Goal: Complete application form

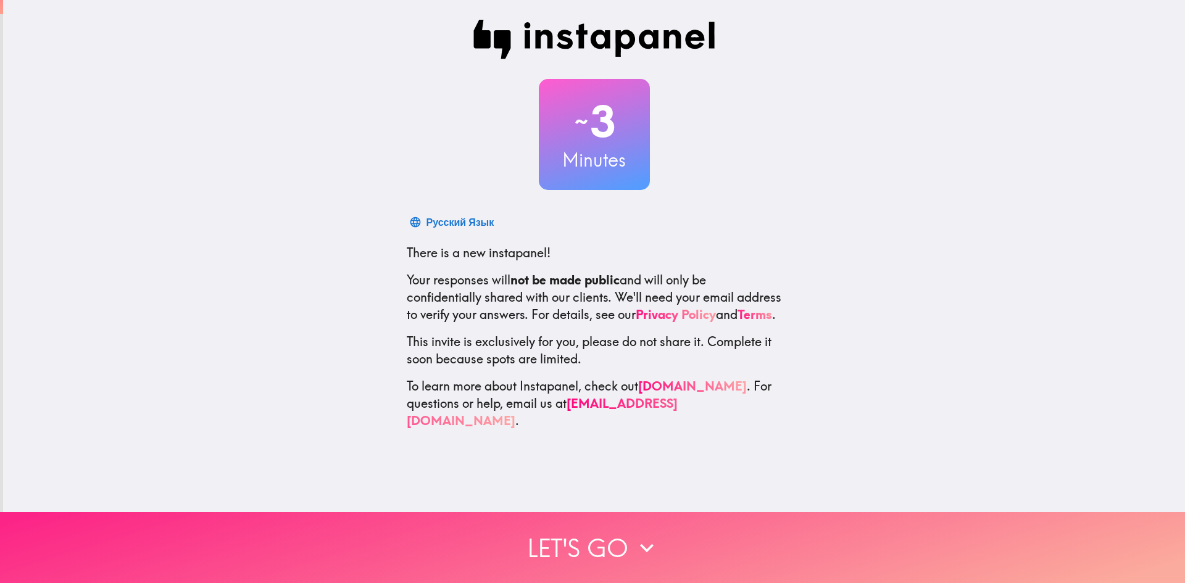
click at [588, 548] on button "Let's go" at bounding box center [592, 547] width 1185 height 71
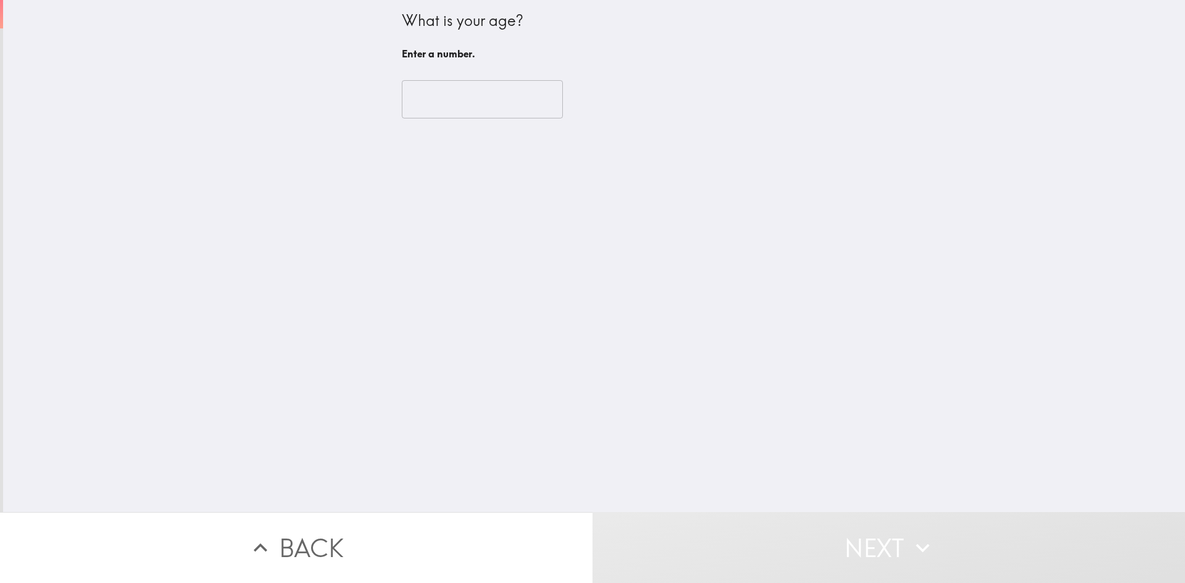
click at [456, 107] on input "number" at bounding box center [482, 99] width 161 height 38
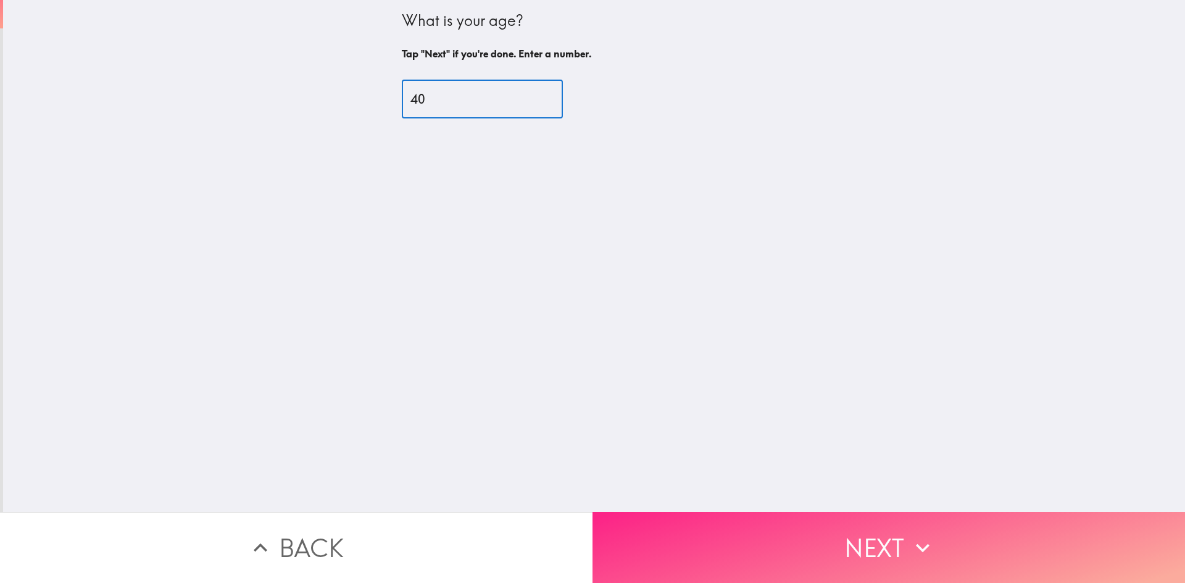
type input "40"
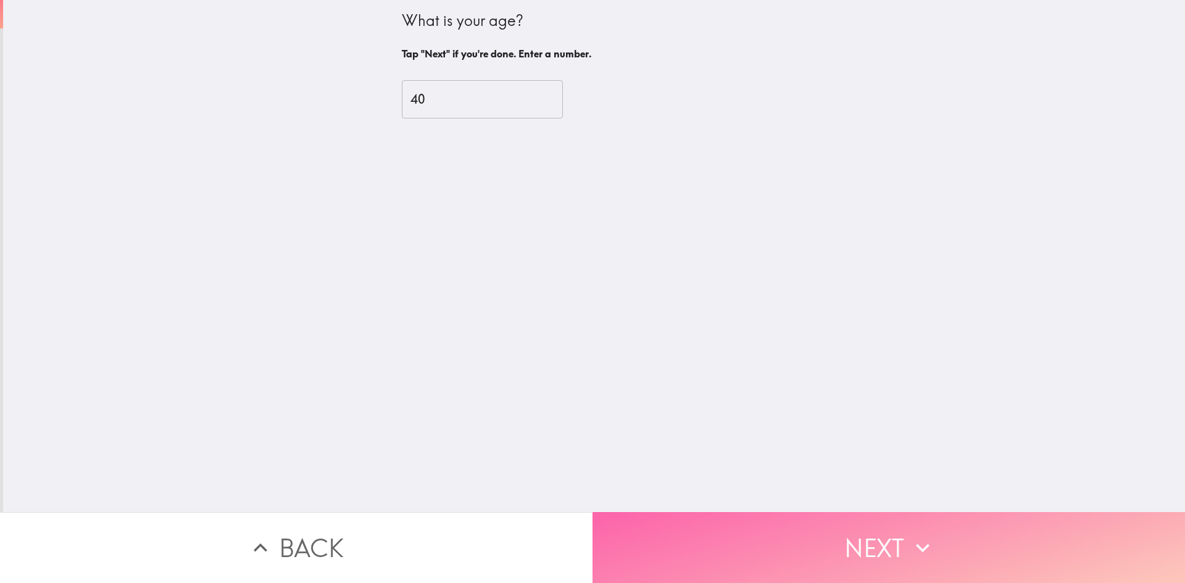
click at [831, 528] on button "Next" at bounding box center [889, 547] width 593 height 71
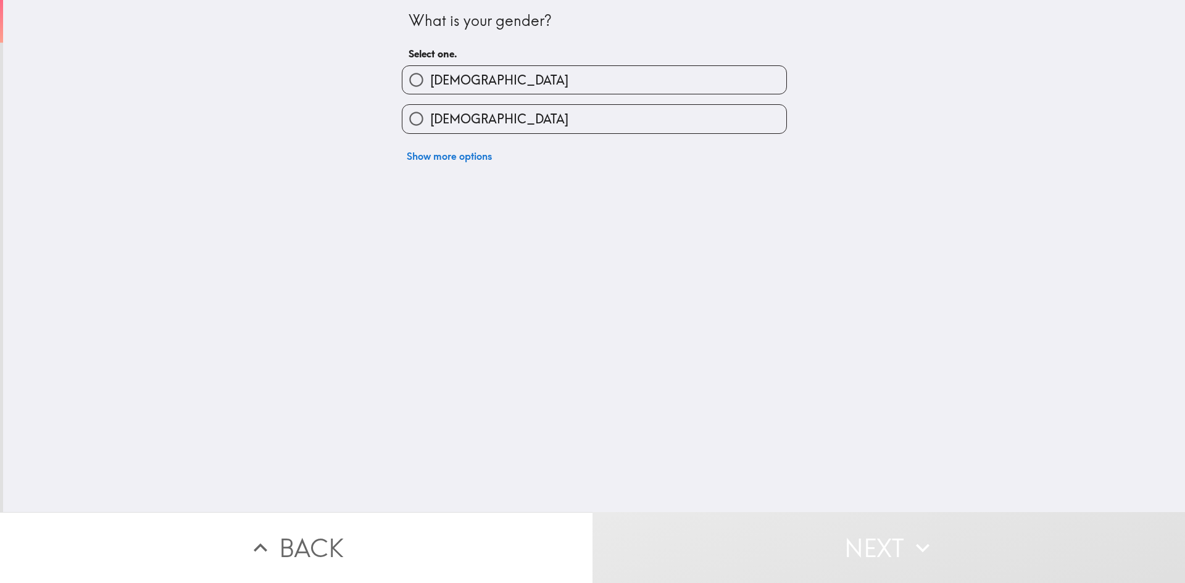
click at [536, 76] on label "[DEMOGRAPHIC_DATA]" at bounding box center [595, 80] width 384 height 28
click at [430, 76] on input "[DEMOGRAPHIC_DATA]" at bounding box center [417, 80] width 28 height 28
radio input "true"
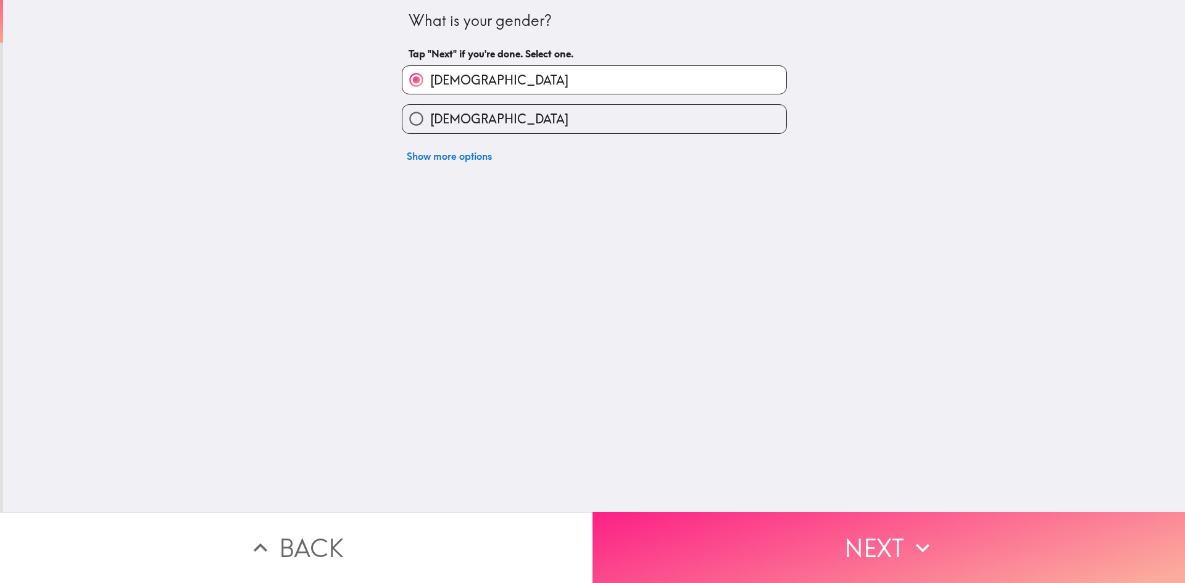
click at [684, 540] on button "Next" at bounding box center [889, 547] width 593 height 71
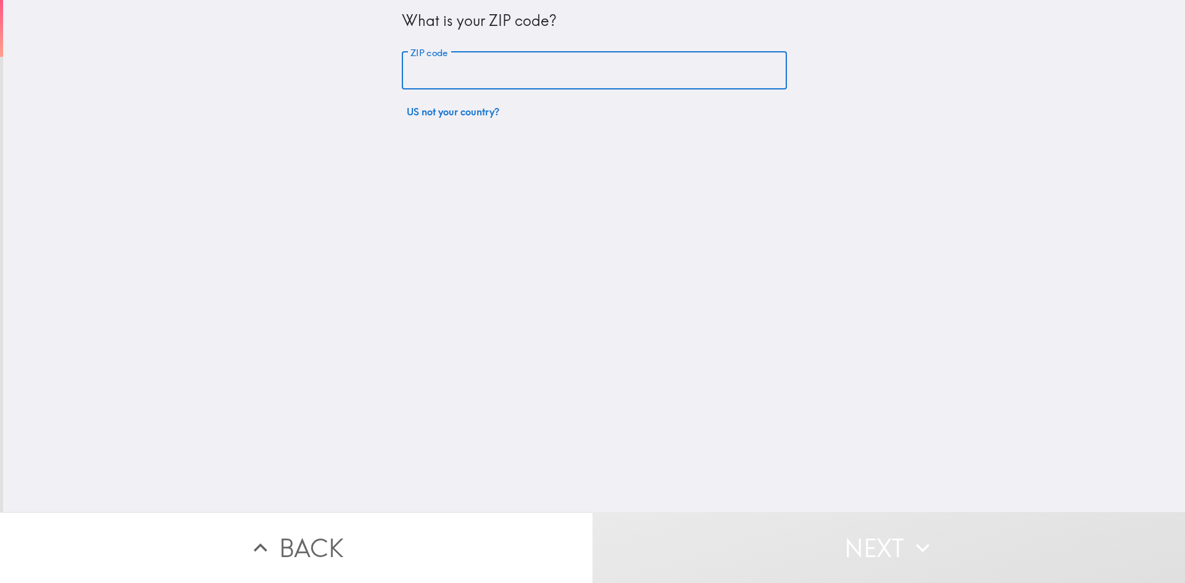
click at [520, 59] on input "ZIP code" at bounding box center [594, 71] width 385 height 38
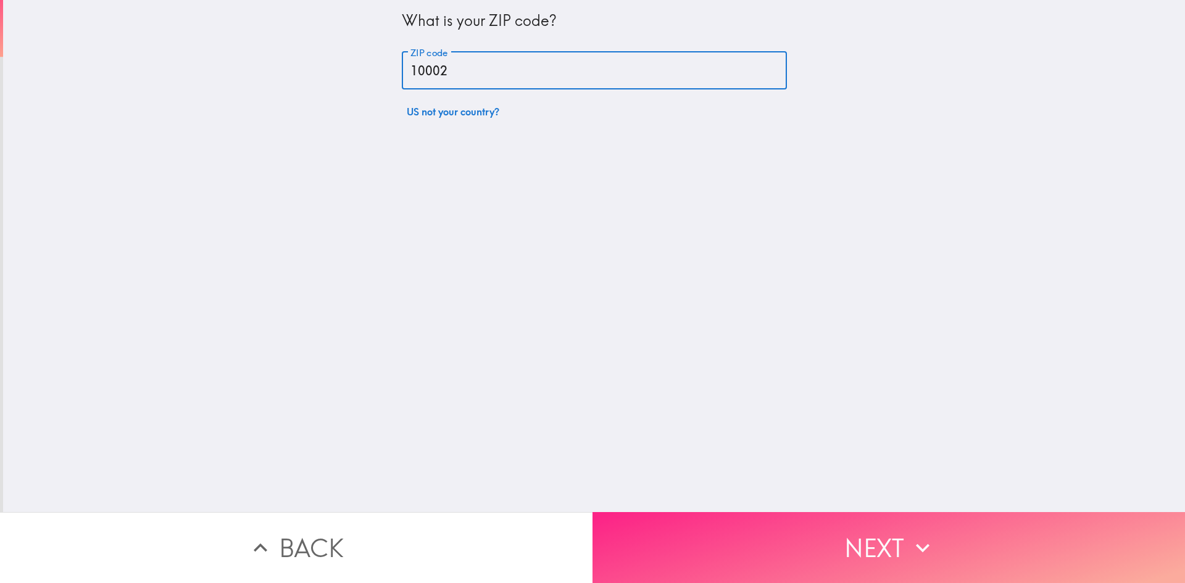
type input "10002"
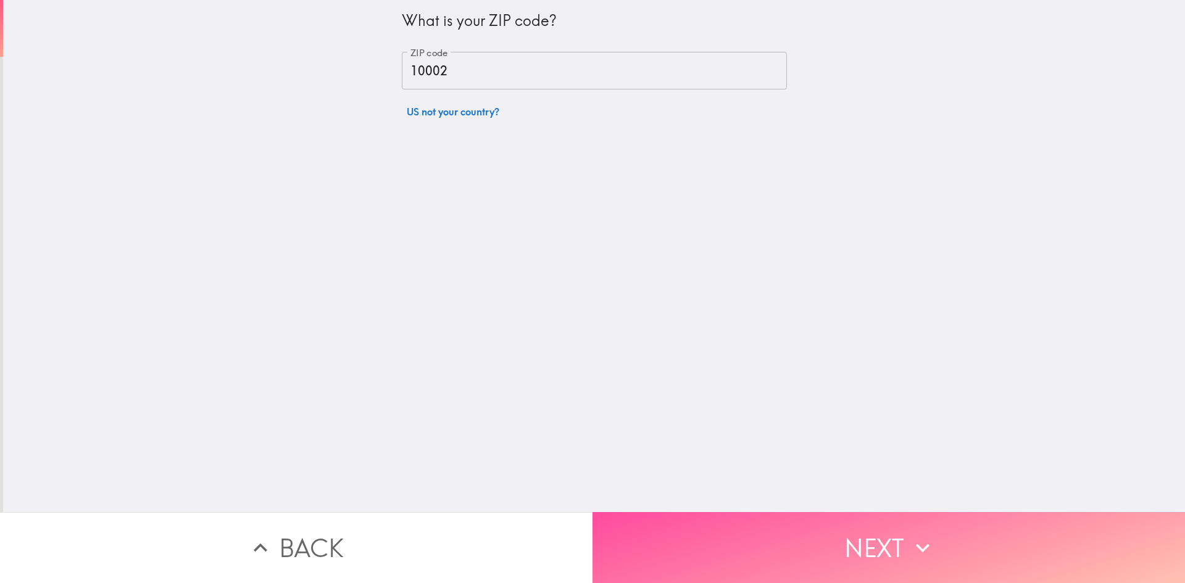
click at [799, 545] on button "Next" at bounding box center [889, 547] width 593 height 71
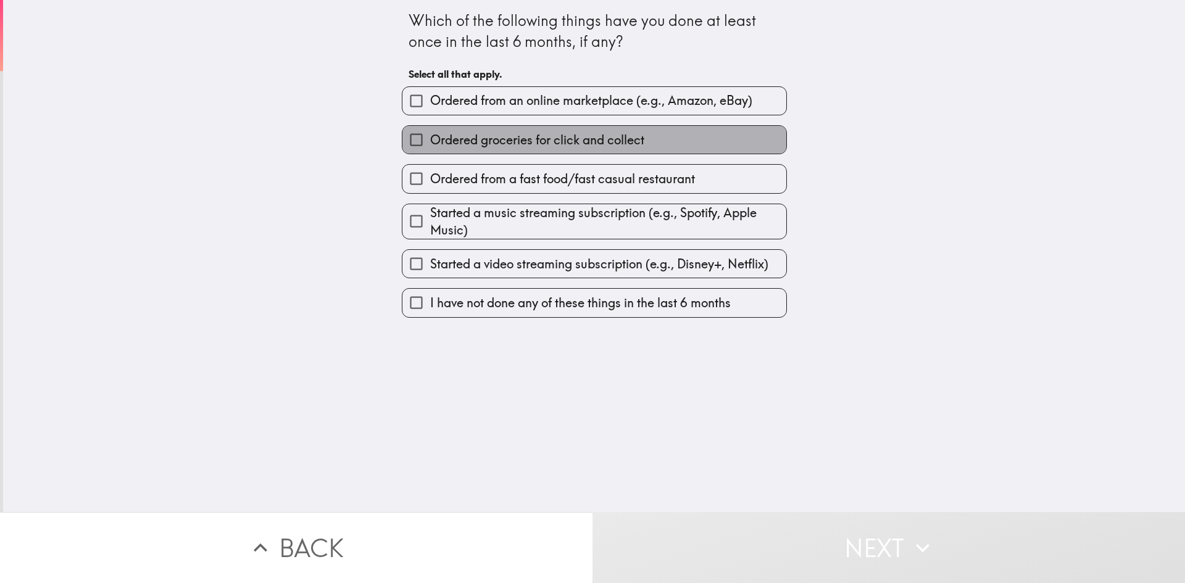
click at [524, 141] on span "Ordered groceries for click and collect" at bounding box center [537, 139] width 214 height 17
click at [430, 141] on input "Ordered groceries for click and collect" at bounding box center [417, 140] width 28 height 28
checkbox input "true"
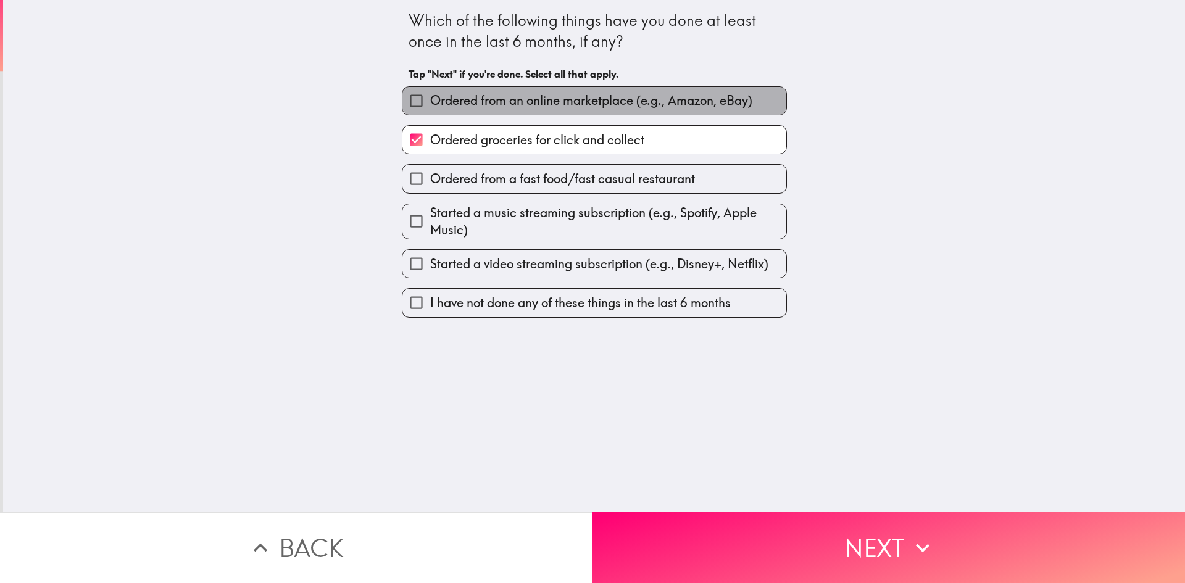
click at [524, 104] on span "Ordered from an online marketplace (e.g., Amazon, eBay)" at bounding box center [591, 100] width 322 height 17
click at [430, 104] on input "Ordered from an online marketplace (e.g., Amazon, eBay)" at bounding box center [417, 101] width 28 height 28
checkbox input "true"
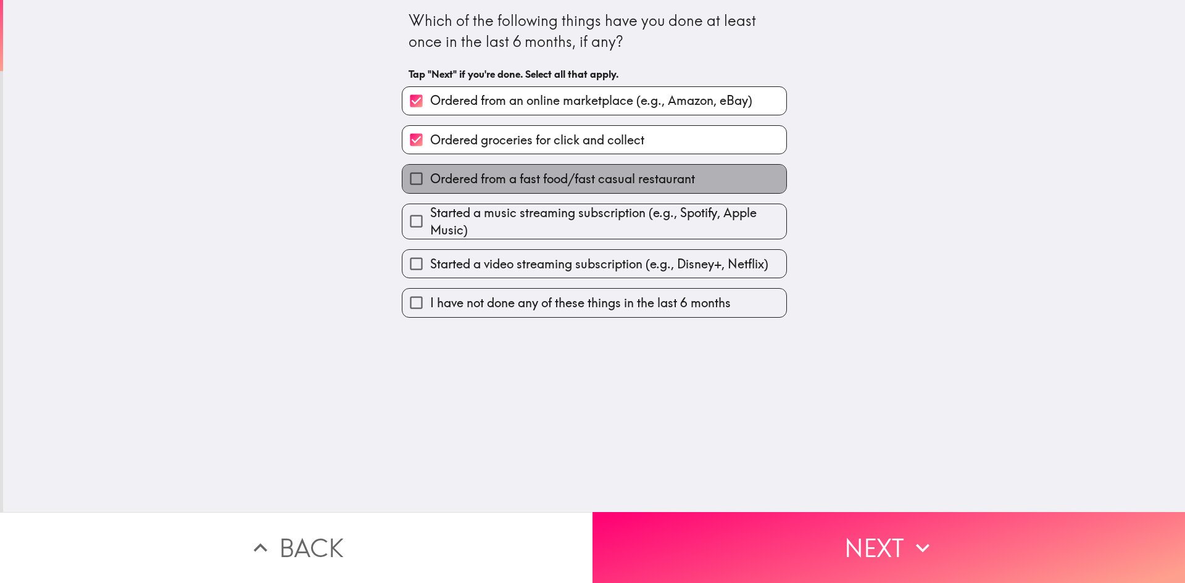
click at [496, 190] on label "Ordered from a fast food/fast casual restaurant" at bounding box center [595, 179] width 384 height 28
click at [430, 190] on input "Ordered from a fast food/fast casual restaurant" at bounding box center [417, 179] width 28 height 28
checkbox input "true"
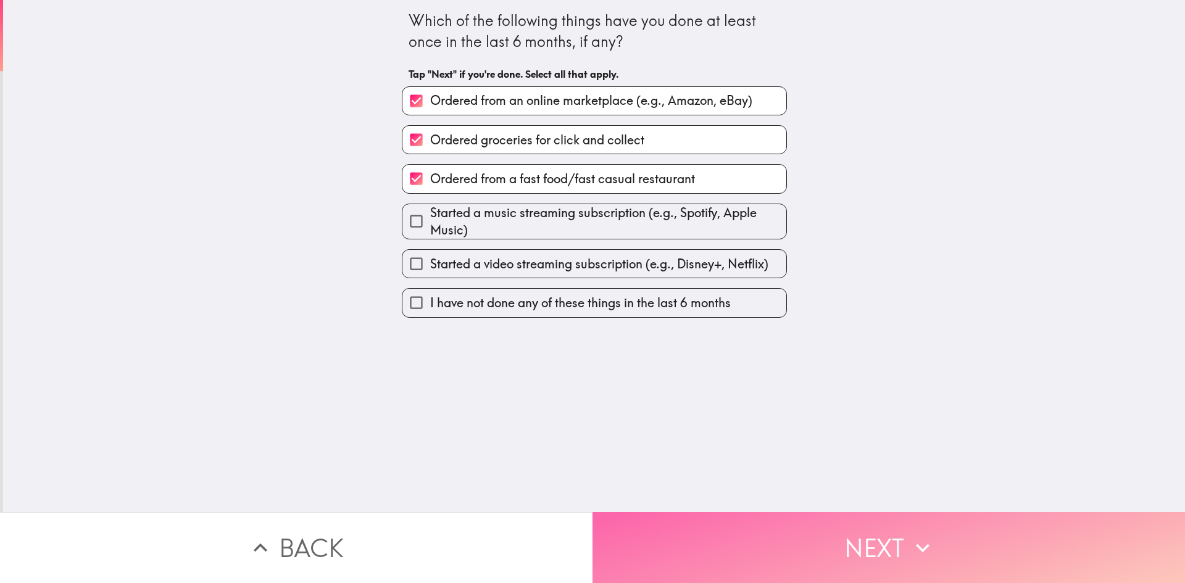
click at [773, 525] on button "Next" at bounding box center [889, 547] width 593 height 71
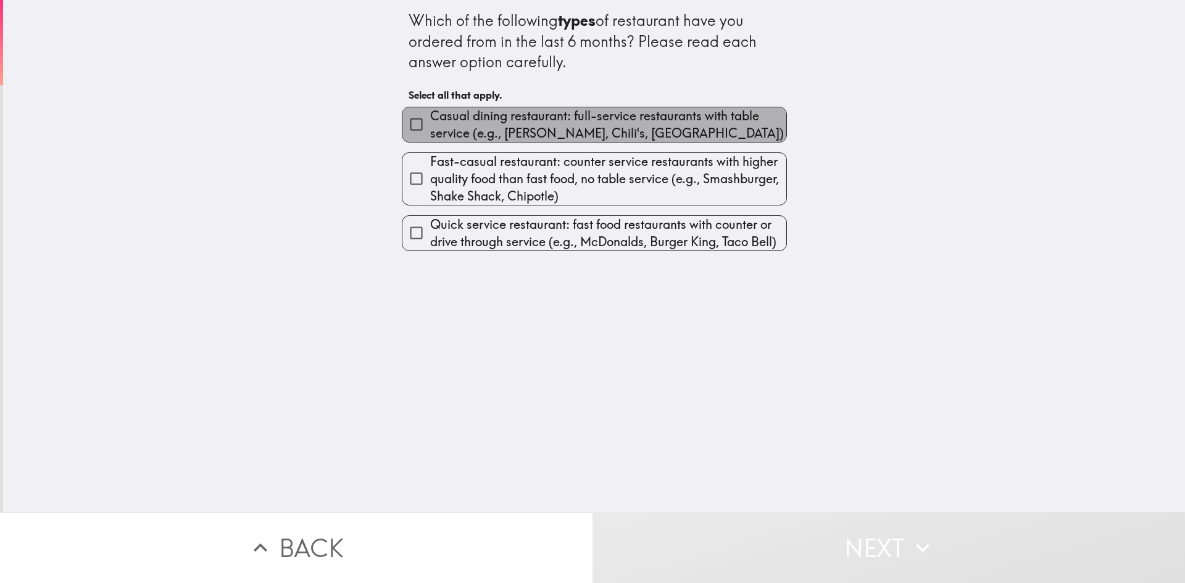
click at [466, 134] on span "Casual dining restaurant: full-service restaurants with table service (e.g., [P…" at bounding box center [608, 124] width 356 height 35
click at [430, 134] on input "Casual dining restaurant: full-service restaurants with table service (e.g., [P…" at bounding box center [417, 125] width 28 height 28
checkbox input "true"
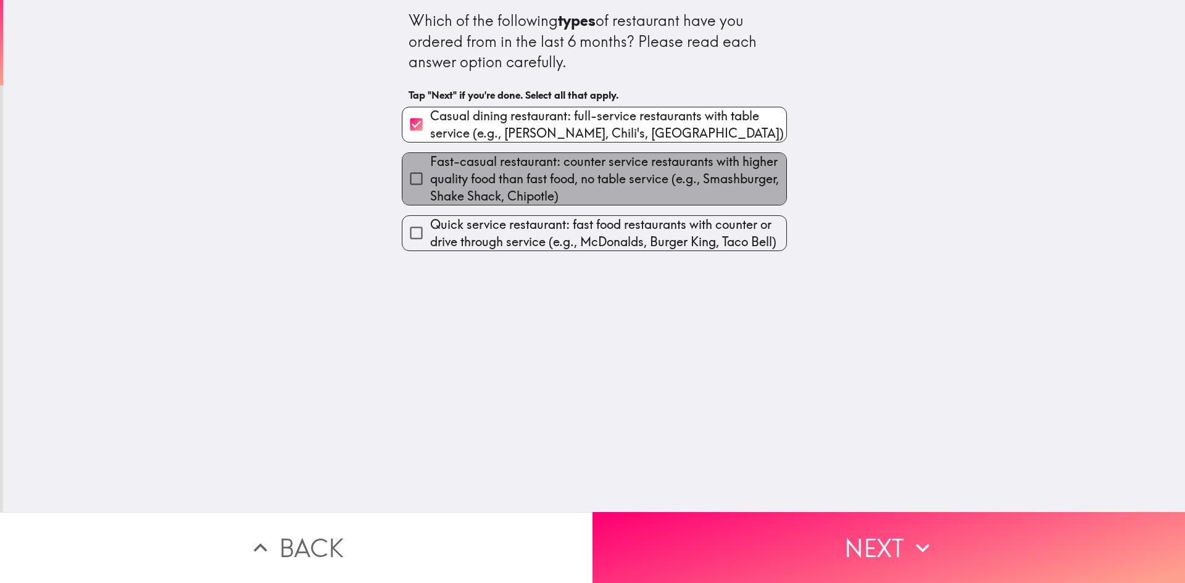
click at [472, 185] on span "Fast-casual restaurant: counter service restaurants with higher quality food th…" at bounding box center [608, 179] width 356 height 52
click at [430, 185] on input "Fast-casual restaurant: counter service restaurants with higher quality food th…" at bounding box center [417, 179] width 28 height 28
checkbox input "true"
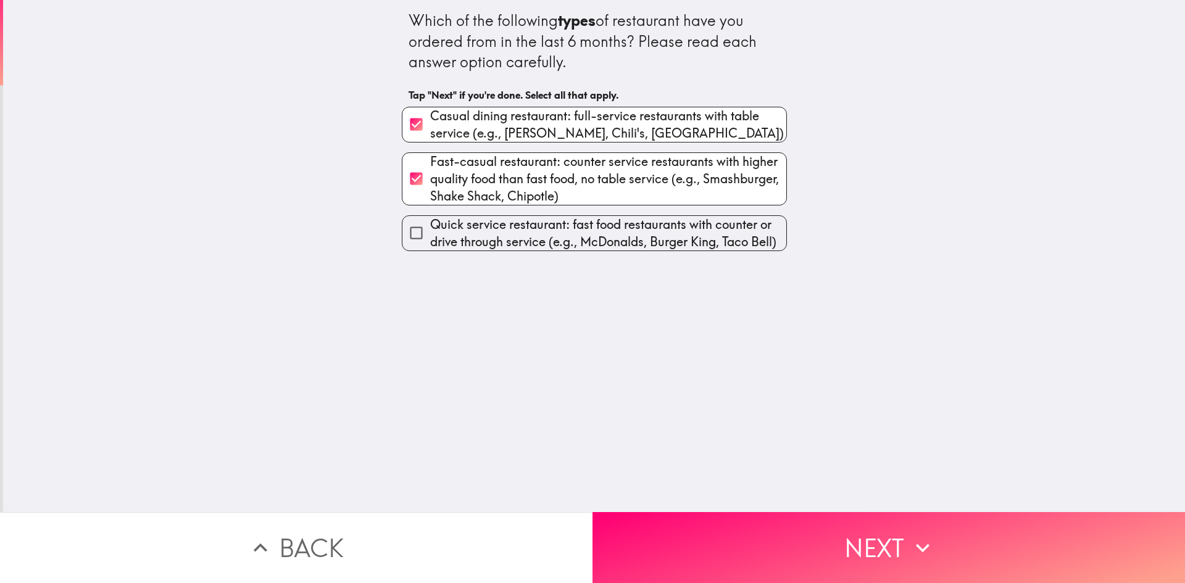
click at [479, 235] on span "Quick service restaurant: fast food restaurants with counter or drive through s…" at bounding box center [608, 233] width 356 height 35
click at [430, 235] on input "Quick service restaurant: fast food restaurants with counter or drive through s…" at bounding box center [417, 233] width 28 height 28
checkbox input "true"
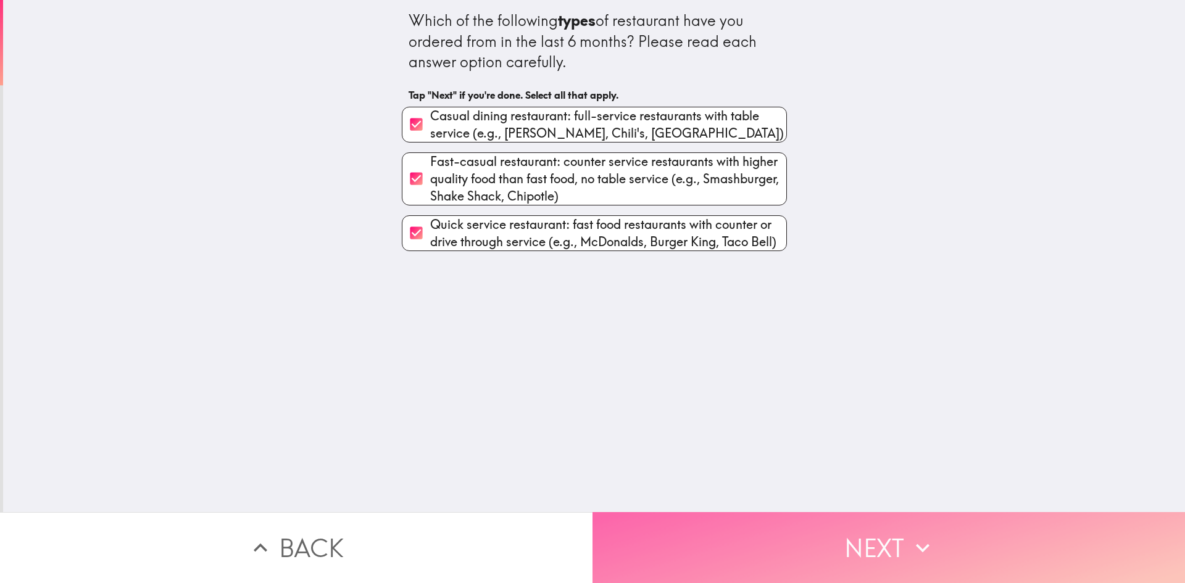
click at [771, 559] on button "Next" at bounding box center [889, 547] width 593 height 71
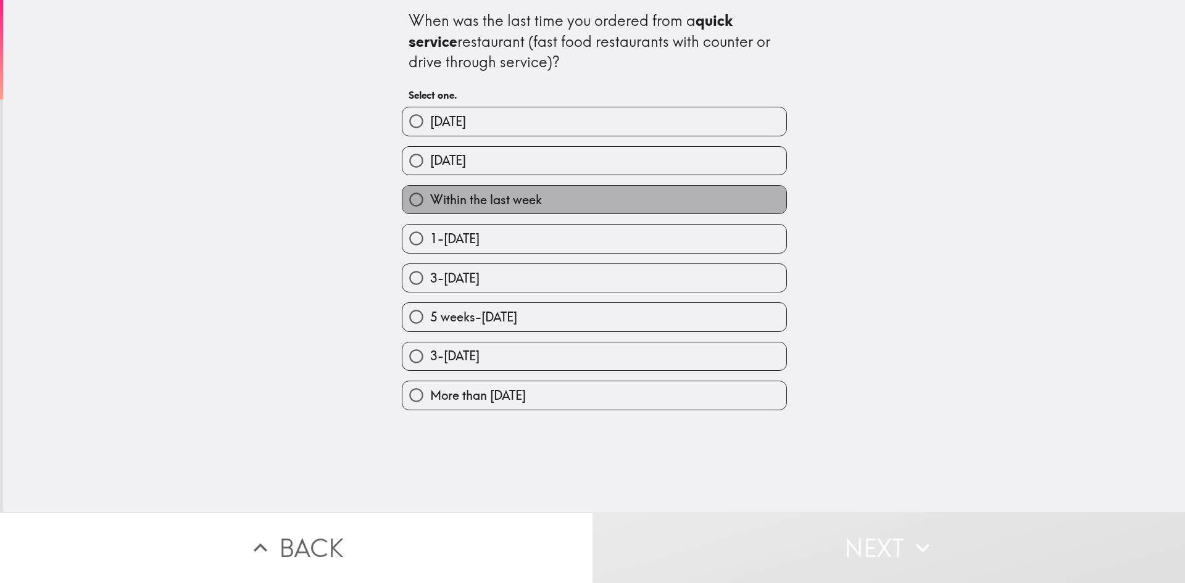
click at [430, 198] on span "Within the last week" at bounding box center [486, 199] width 112 height 17
click at [421, 198] on input "Within the last week" at bounding box center [417, 200] width 28 height 28
radio input "true"
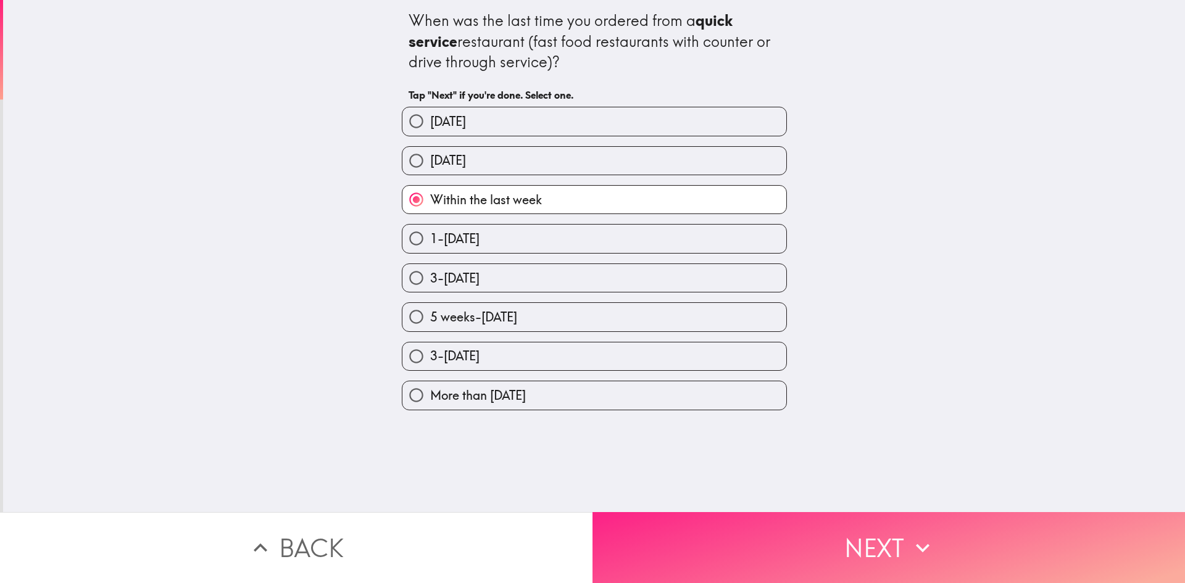
click at [848, 519] on button "Next" at bounding box center [889, 547] width 593 height 71
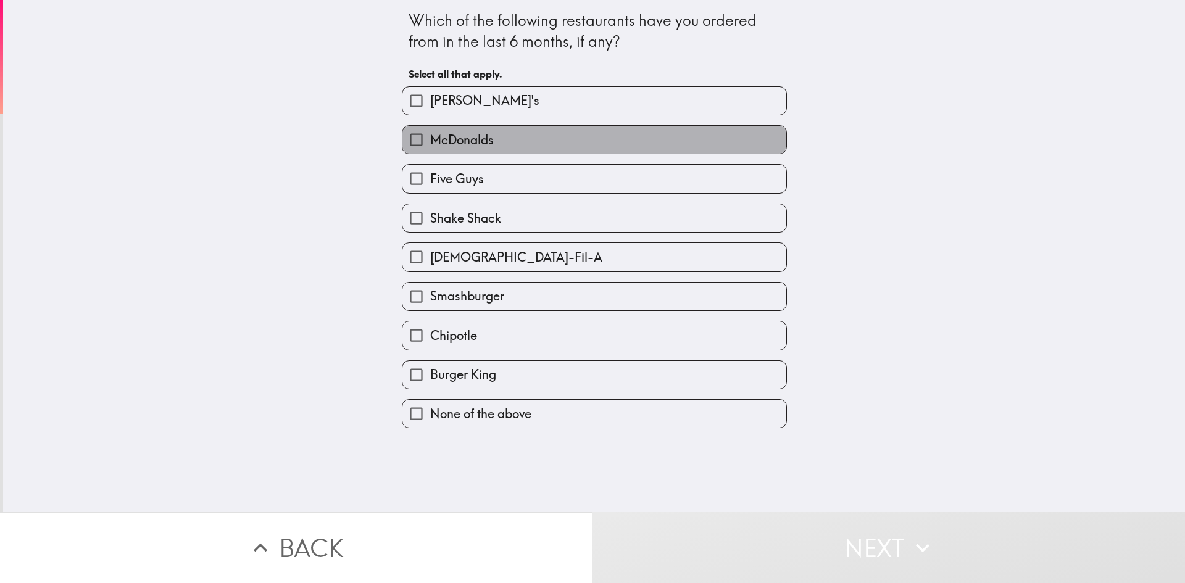
click at [460, 137] on span "McDonalds" at bounding box center [462, 139] width 64 height 17
click at [430, 137] on input "McDonalds" at bounding box center [417, 140] width 28 height 28
checkbox input "true"
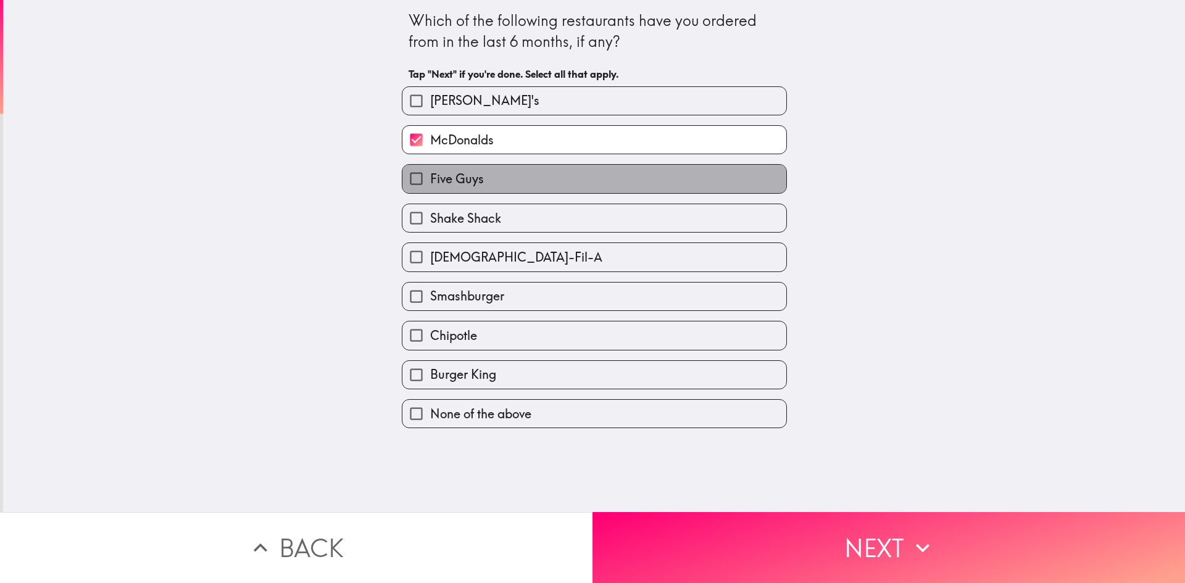
click at [449, 177] on span "Five Guys" at bounding box center [457, 178] width 54 height 17
click at [430, 177] on input "Five Guys" at bounding box center [417, 179] width 28 height 28
checkbox input "true"
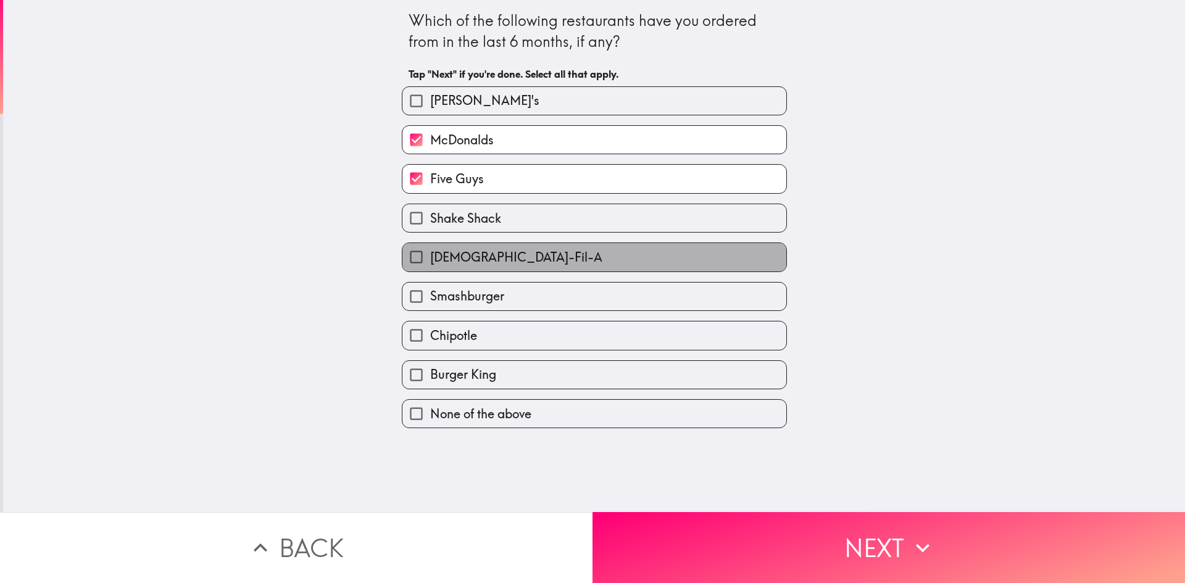
click at [443, 249] on span "[DEMOGRAPHIC_DATA]-Fil-A" at bounding box center [516, 257] width 172 height 17
click at [430, 249] on input "[DEMOGRAPHIC_DATA]-Fil-A" at bounding box center [417, 257] width 28 height 28
checkbox input "true"
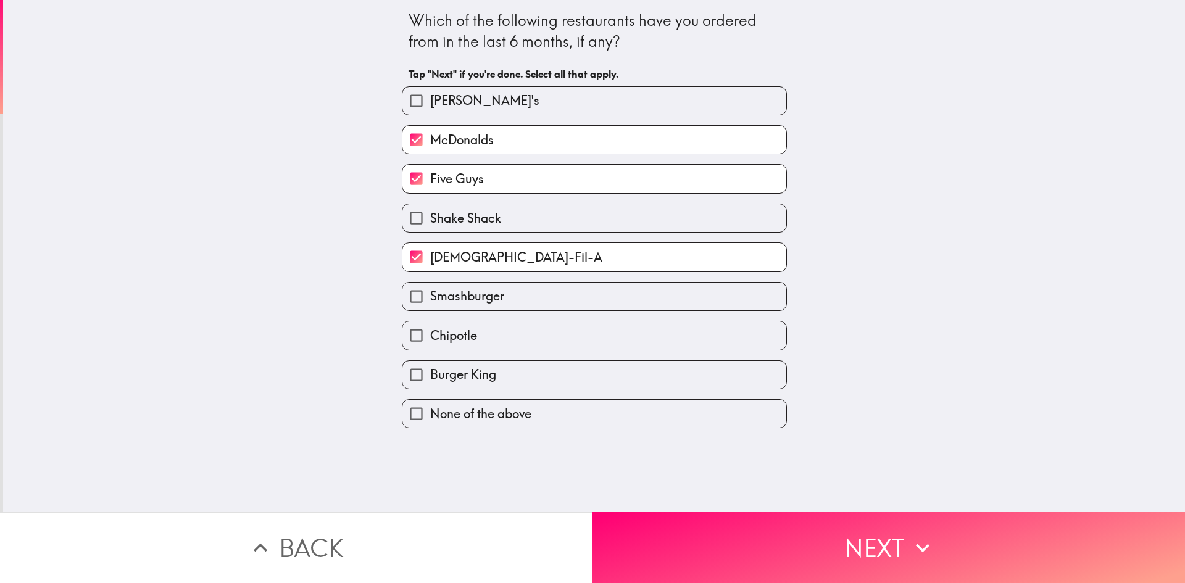
click at [441, 369] on span "Burger King" at bounding box center [463, 374] width 66 height 17
click at [430, 369] on input "Burger King" at bounding box center [417, 375] width 28 height 28
checkbox input "true"
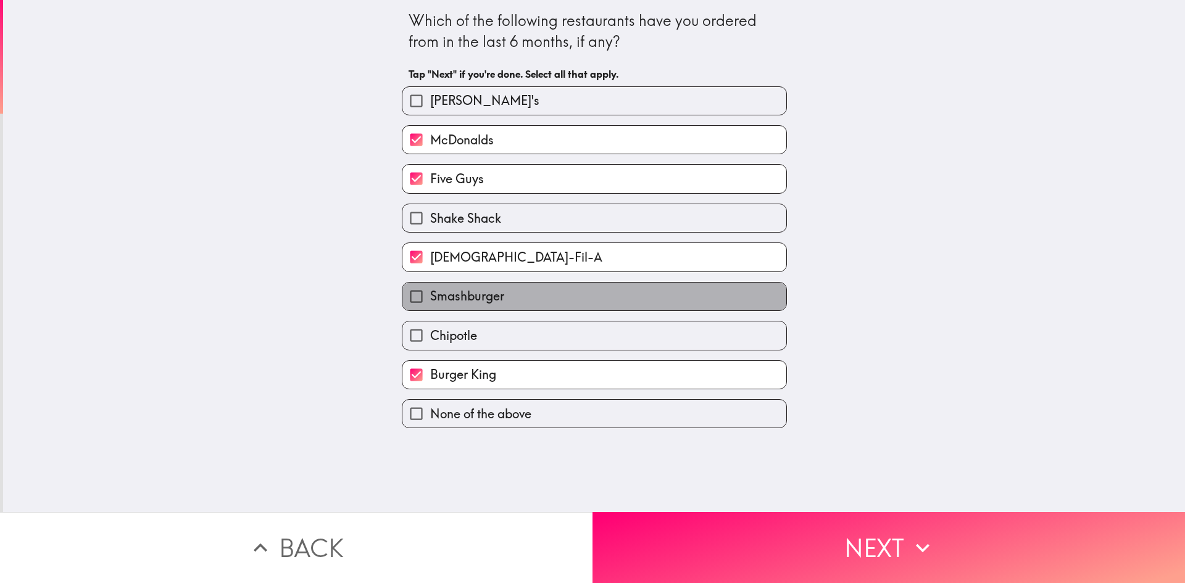
click at [443, 298] on span "Smashburger" at bounding box center [467, 296] width 74 height 17
click at [430, 298] on input "Smashburger" at bounding box center [417, 297] width 28 height 28
checkbox input "true"
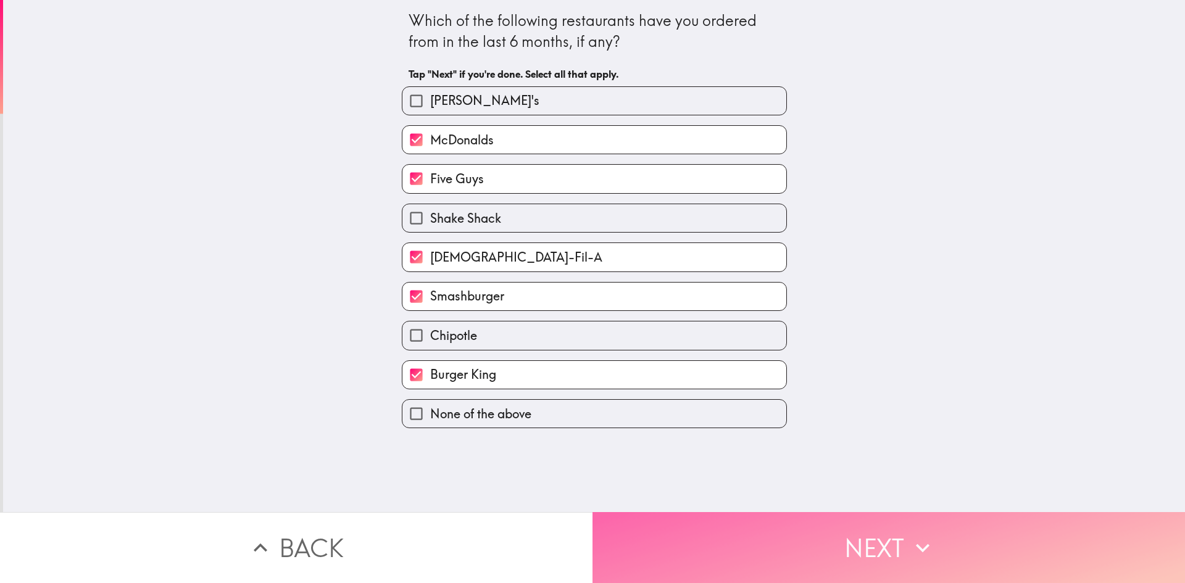
click at [741, 519] on button "Next" at bounding box center [889, 547] width 593 height 71
click at [741, 519] on div "Back Next" at bounding box center [592, 547] width 1185 height 71
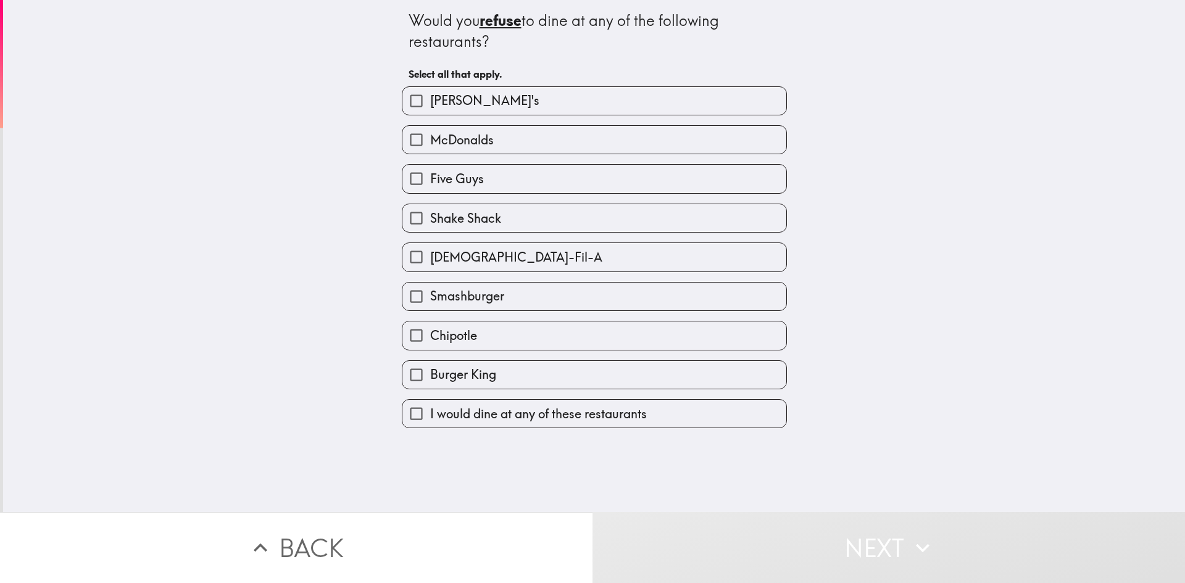
click at [449, 100] on span "[PERSON_NAME]'s" at bounding box center [484, 100] width 109 height 17
click at [430, 100] on input "[PERSON_NAME]'s" at bounding box center [417, 101] width 28 height 28
checkbox input "true"
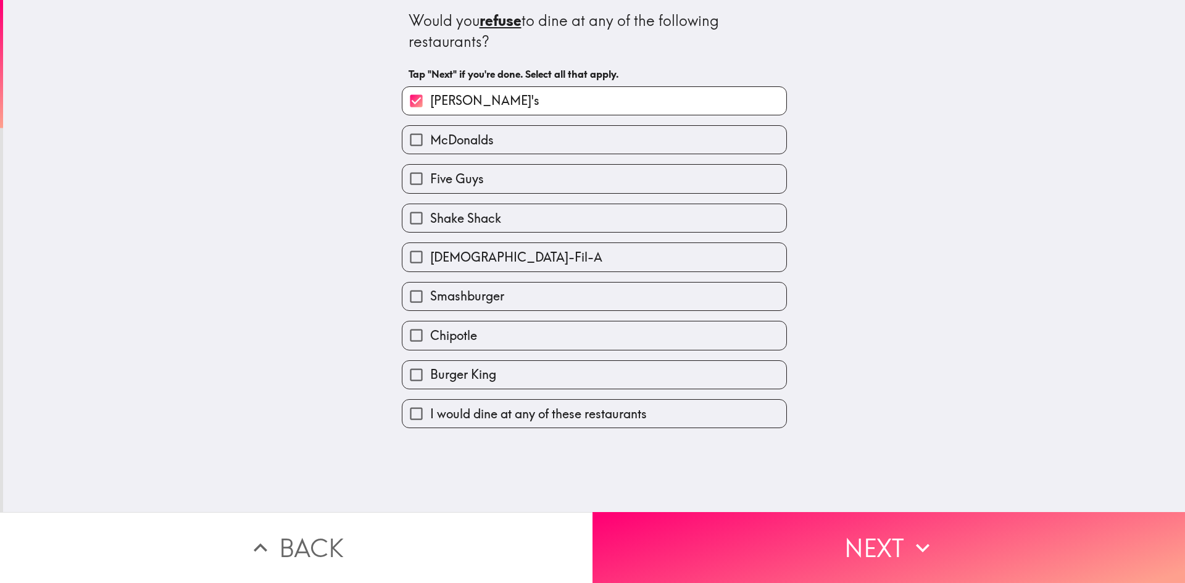
click at [446, 139] on span "McDonalds" at bounding box center [462, 139] width 64 height 17
click at [430, 139] on input "McDonalds" at bounding box center [417, 140] width 28 height 28
checkbox input "true"
click at [446, 179] on span "Five Guys" at bounding box center [457, 178] width 54 height 17
click at [430, 179] on input "Five Guys" at bounding box center [417, 179] width 28 height 28
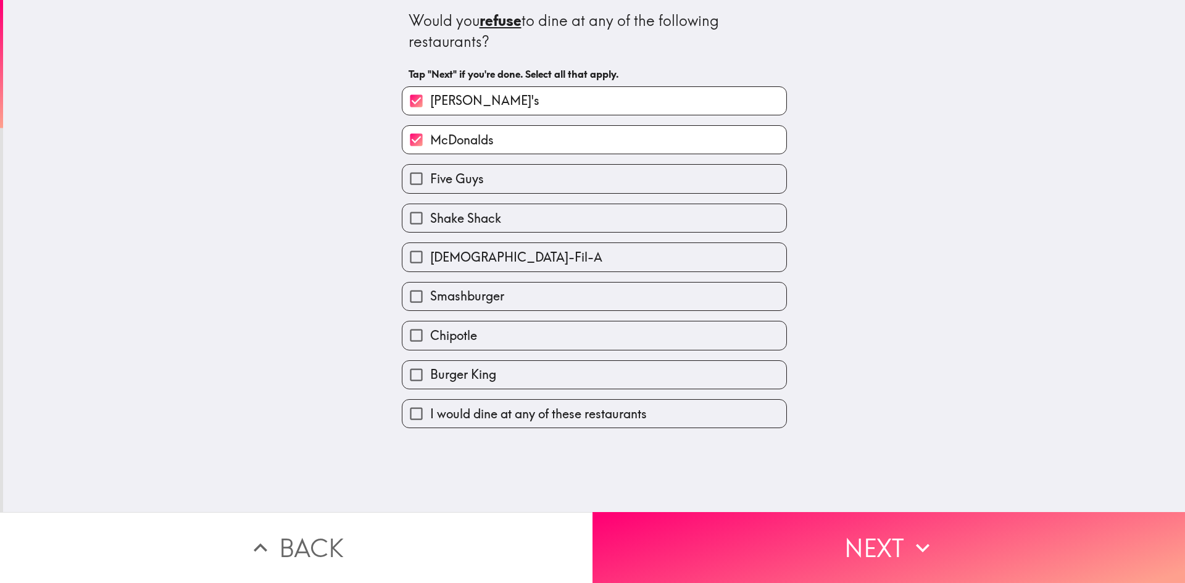
checkbox input "true"
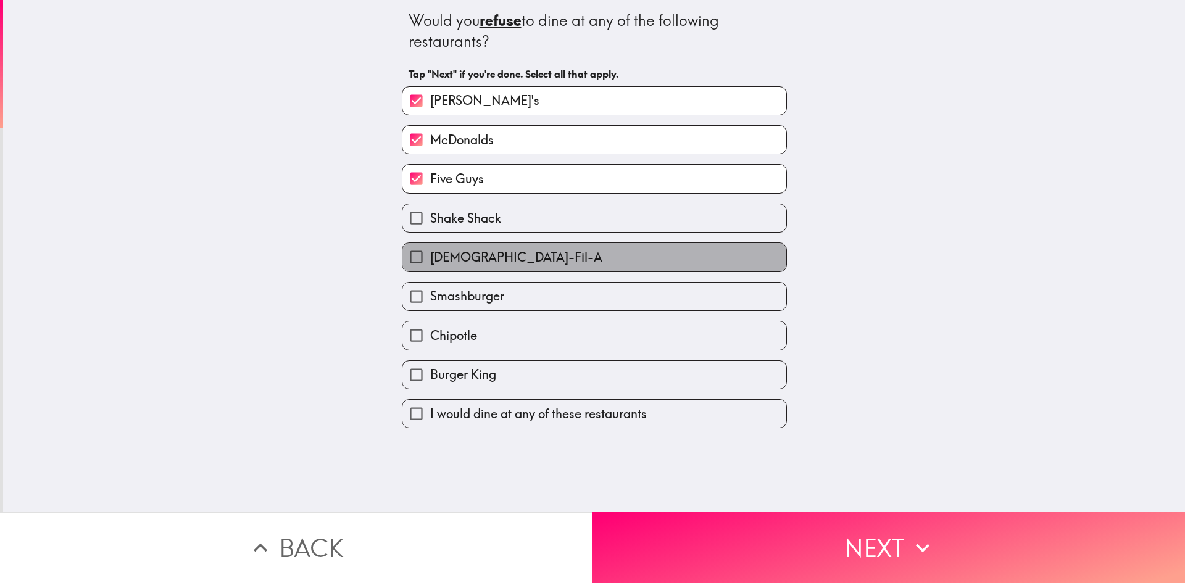
click at [448, 250] on span "[DEMOGRAPHIC_DATA]-Fil-A" at bounding box center [516, 257] width 172 height 17
click at [430, 250] on input "[DEMOGRAPHIC_DATA]-Fil-A" at bounding box center [417, 257] width 28 height 28
checkbox input "true"
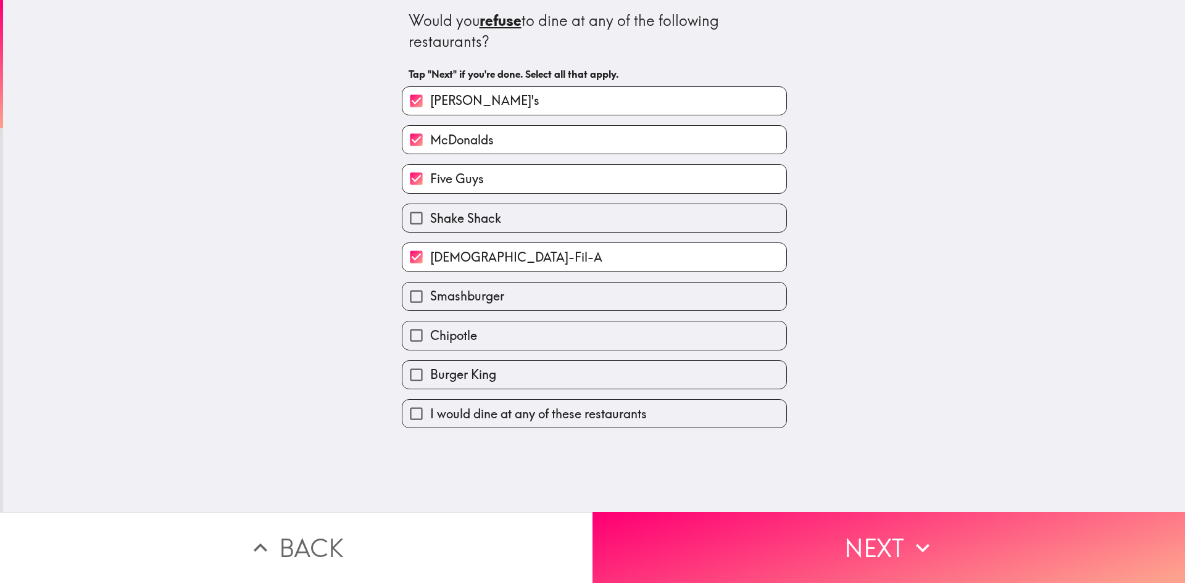
click at [430, 93] on span "[PERSON_NAME]'s" at bounding box center [484, 100] width 109 height 17
click at [425, 93] on input "[PERSON_NAME]'s" at bounding box center [417, 101] width 28 height 28
checkbox input "false"
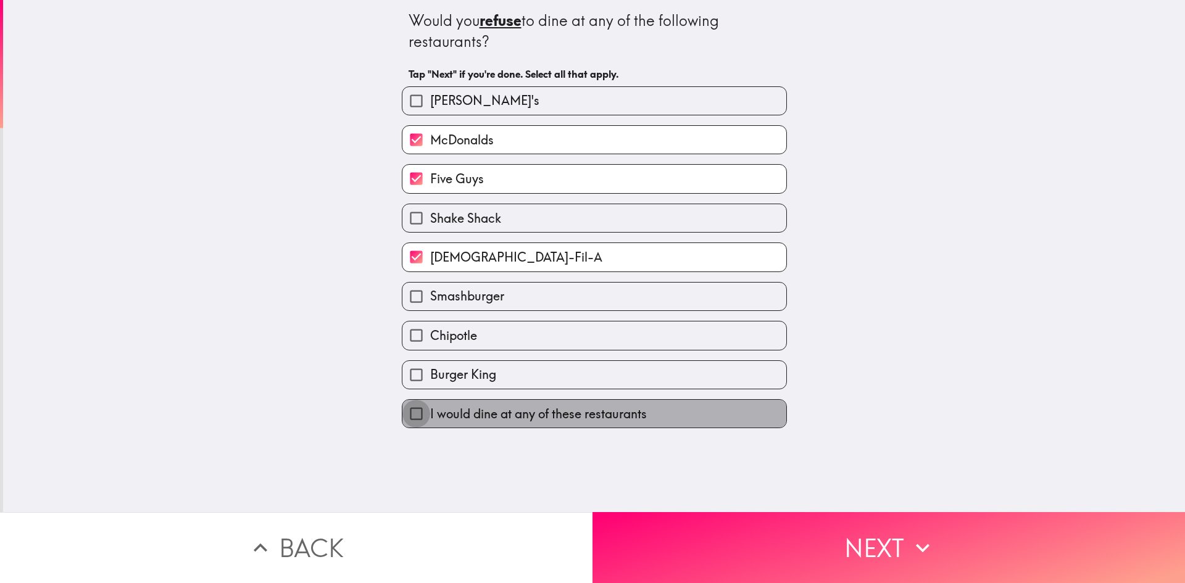
click at [410, 411] on input "I would dine at any of these restaurants" at bounding box center [417, 414] width 28 height 28
checkbox input "true"
checkbox input "false"
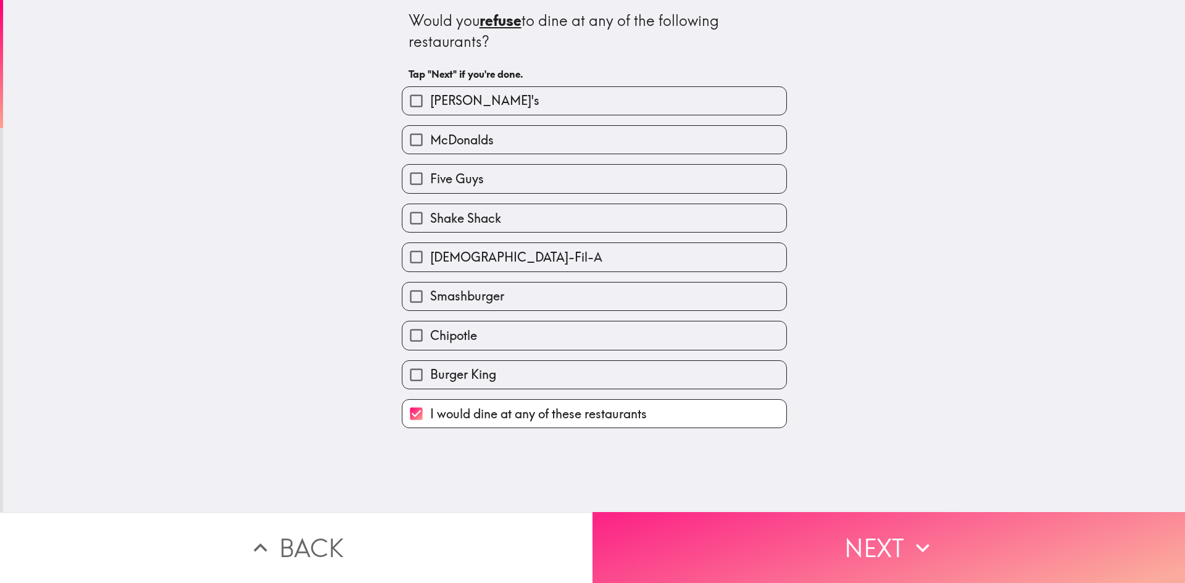
click at [772, 522] on button "Next" at bounding box center [889, 547] width 593 height 71
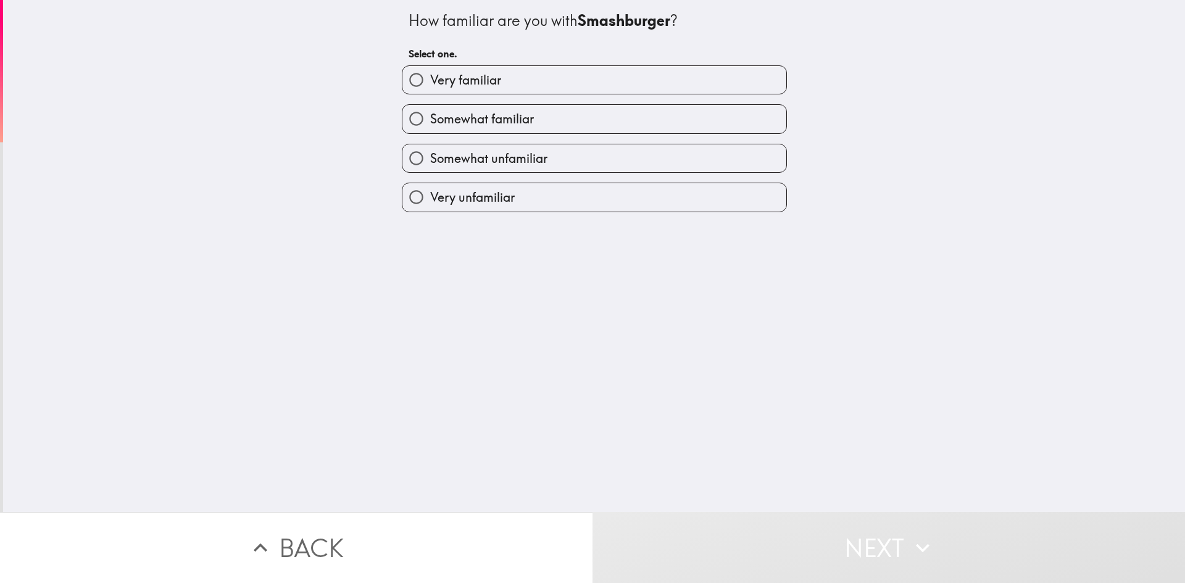
click at [488, 120] on span "Somewhat familiar" at bounding box center [482, 119] width 104 height 17
click at [430, 120] on input "Somewhat familiar" at bounding box center [417, 119] width 28 height 28
radio input "true"
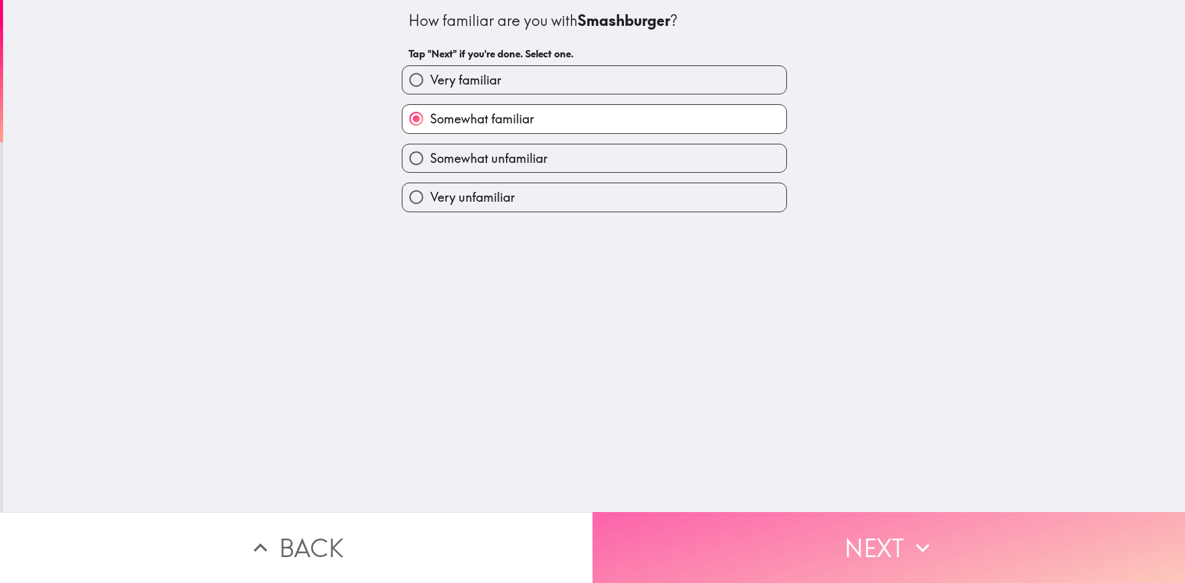
click at [799, 535] on button "Next" at bounding box center [889, 547] width 593 height 71
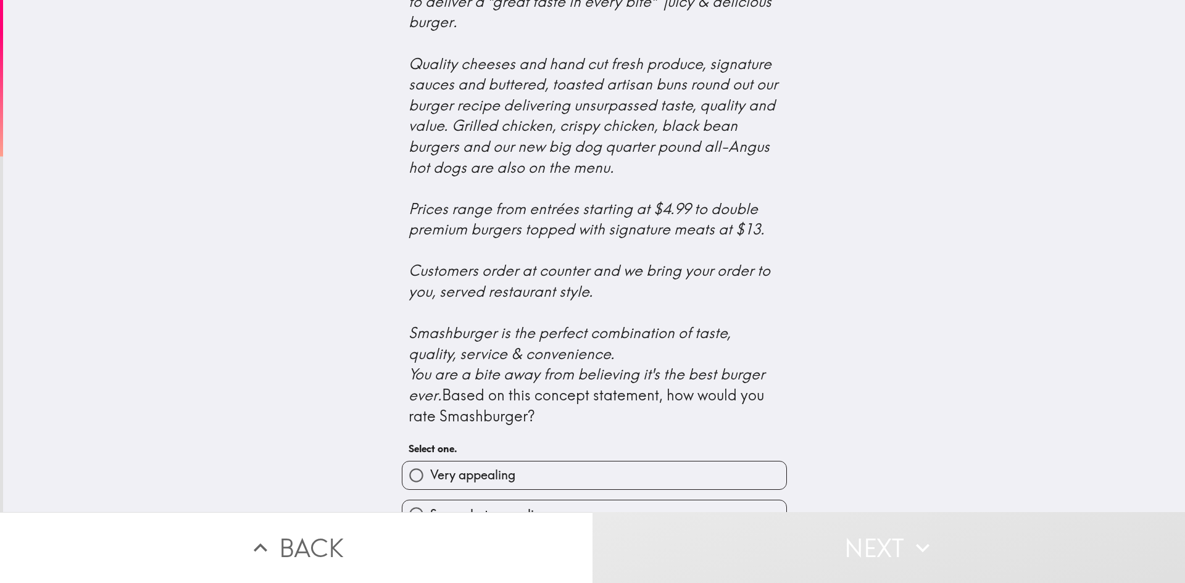
scroll to position [412, 0]
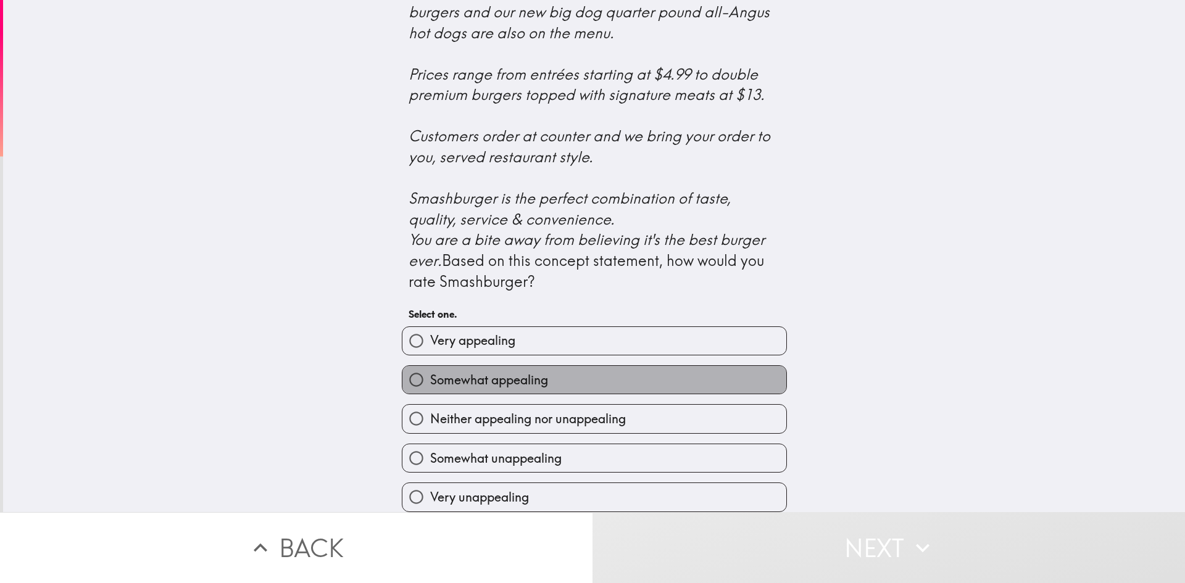
click at [496, 374] on span "Somewhat appealing" at bounding box center [489, 380] width 118 height 17
click at [430, 374] on input "Somewhat appealing" at bounding box center [417, 380] width 28 height 28
radio input "true"
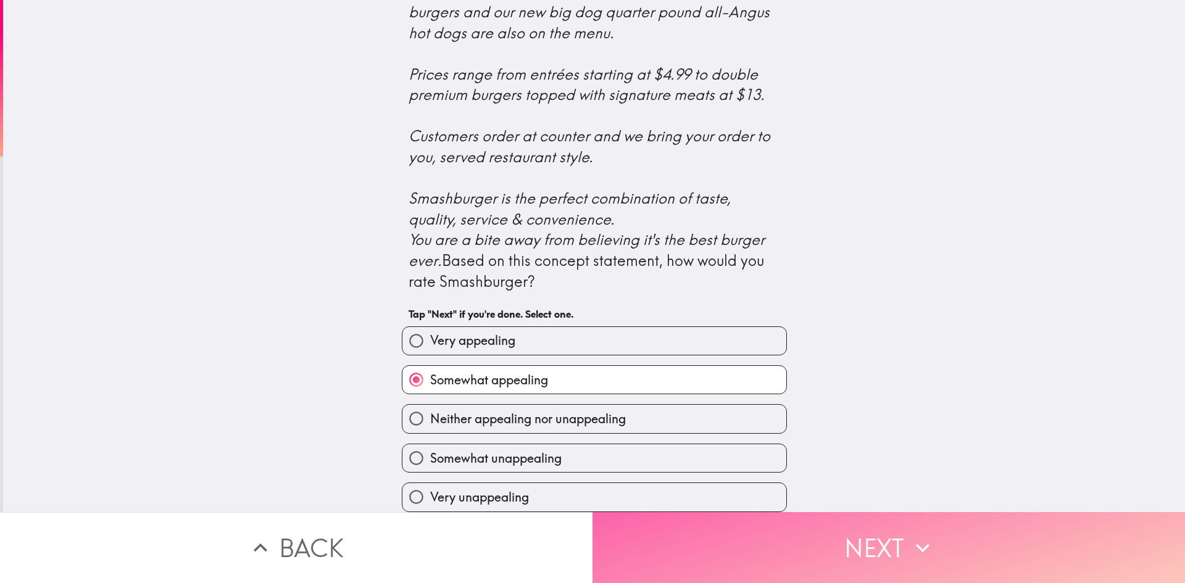
click at [762, 536] on button "Next" at bounding box center [889, 547] width 593 height 71
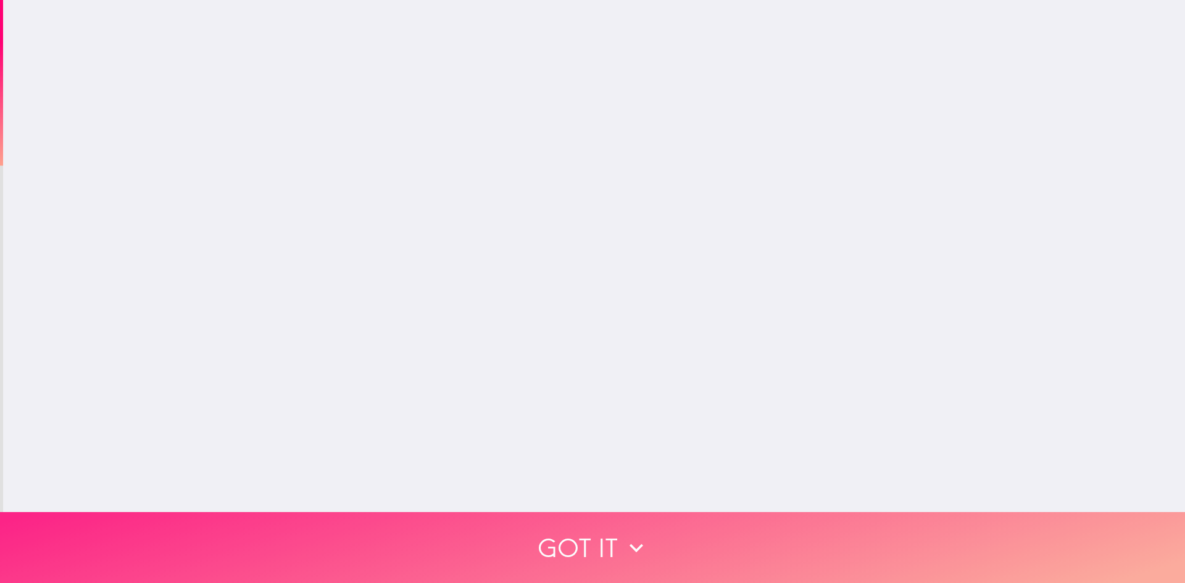
scroll to position [0, 0]
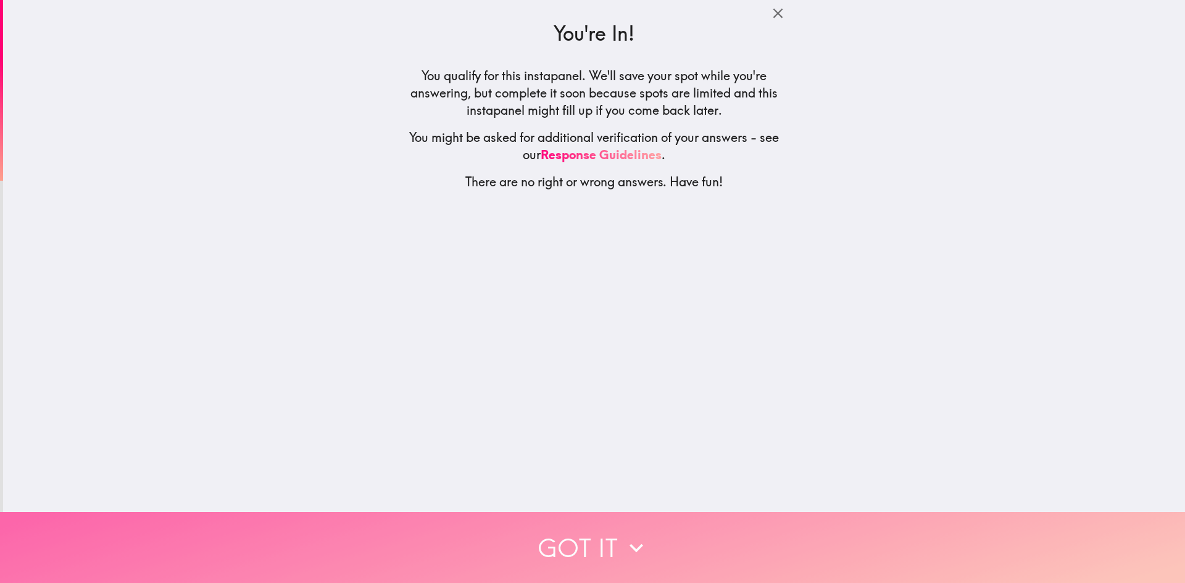
click at [645, 535] on icon "button" at bounding box center [636, 548] width 27 height 27
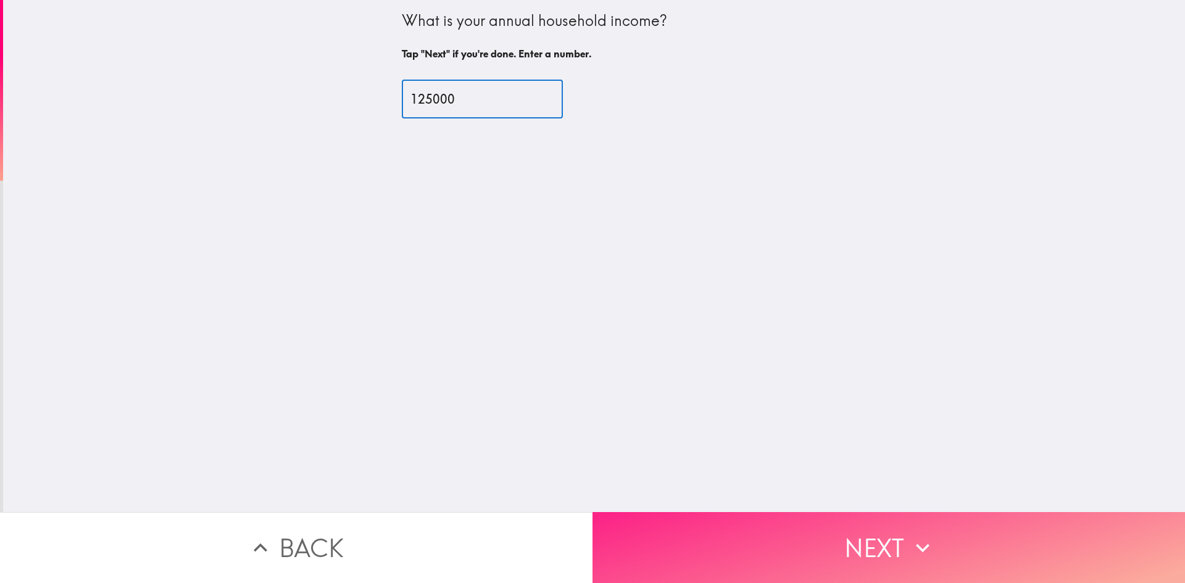
type input "125000"
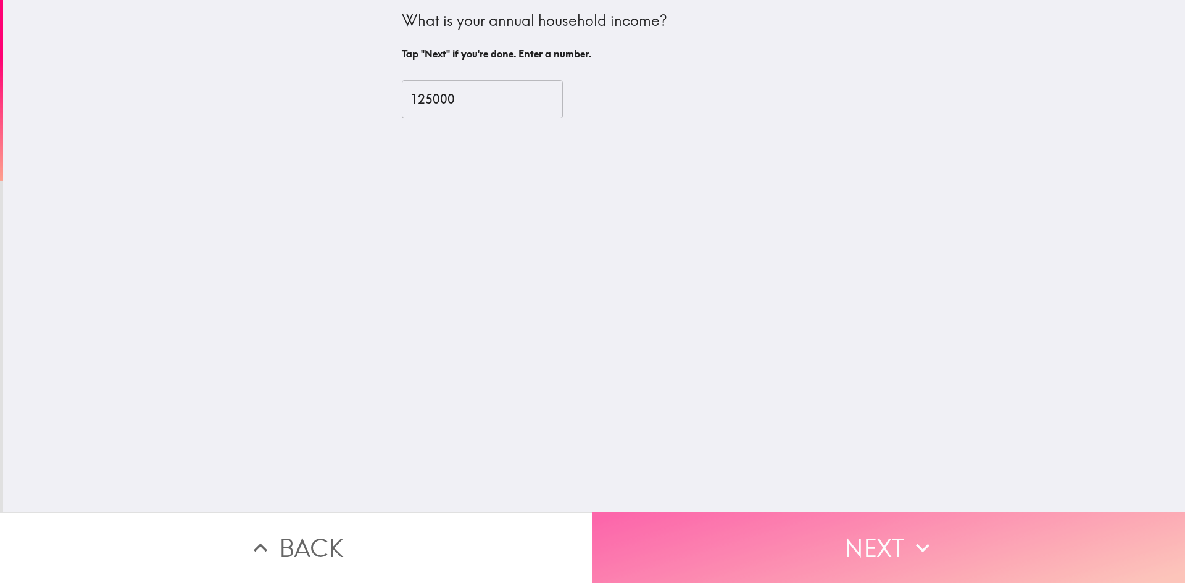
click at [797, 522] on button "Next" at bounding box center [889, 547] width 593 height 71
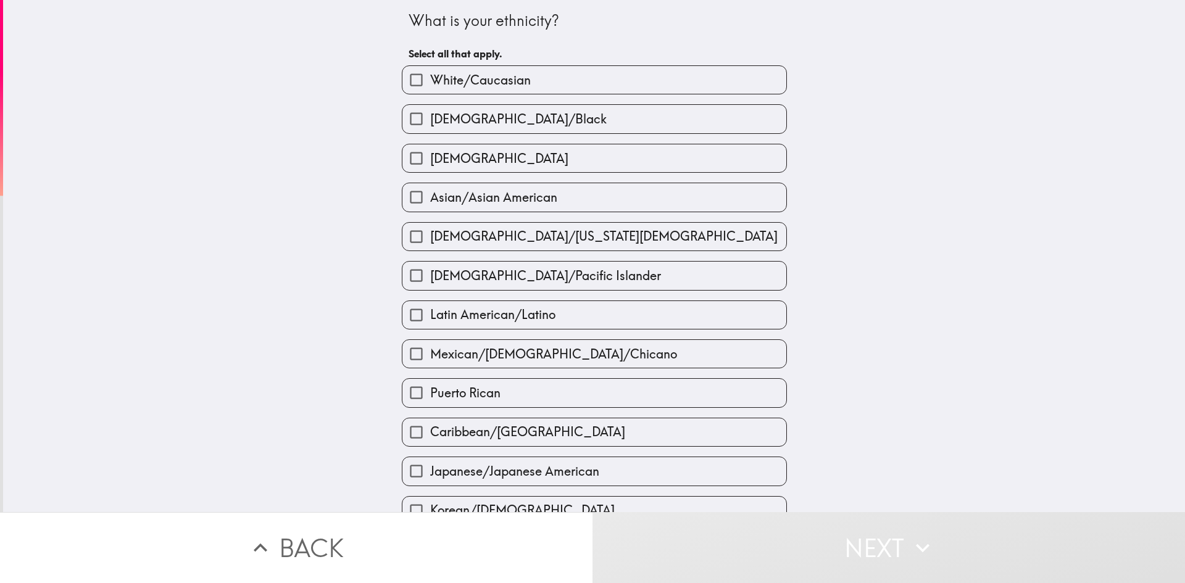
click at [430, 81] on span "White/Caucasian" at bounding box center [480, 80] width 101 height 17
click at [427, 81] on input "White/Caucasian" at bounding box center [417, 80] width 28 height 28
checkbox input "true"
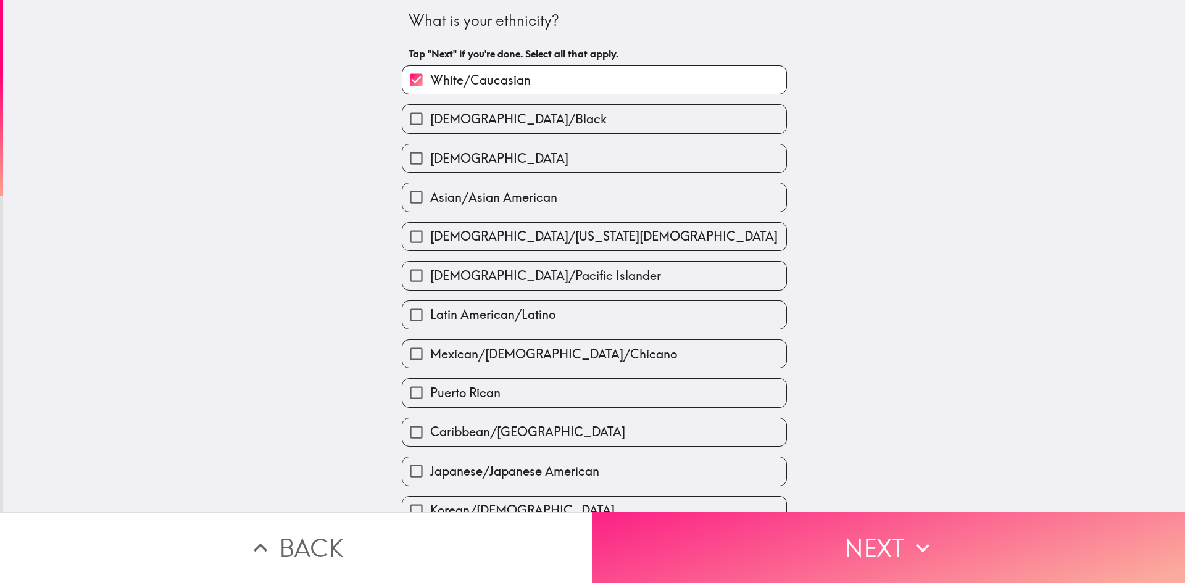
click at [760, 555] on button "Next" at bounding box center [889, 547] width 593 height 71
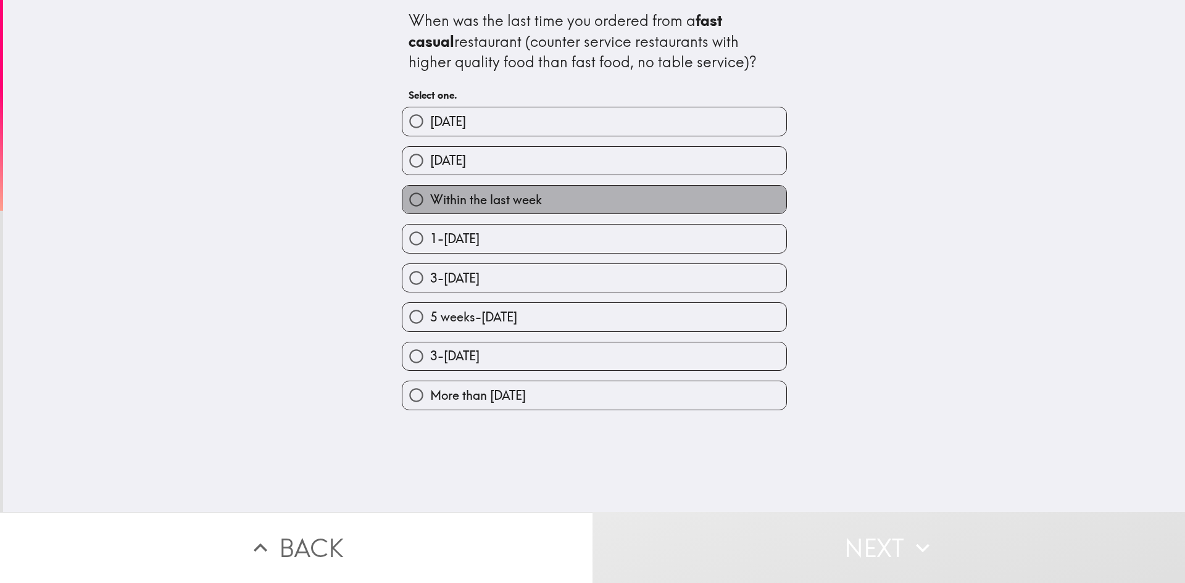
click at [460, 202] on span "Within the last week" at bounding box center [486, 199] width 112 height 17
click at [430, 202] on input "Within the last week" at bounding box center [417, 200] width 28 height 28
radio input "true"
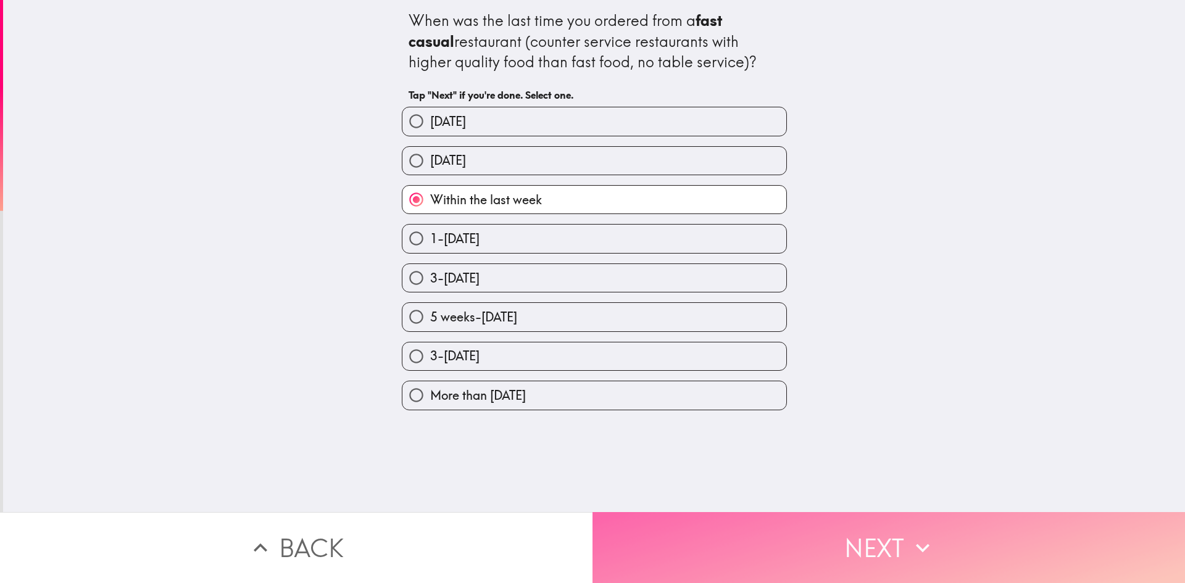
click at [753, 549] on button "Next" at bounding box center [889, 547] width 593 height 71
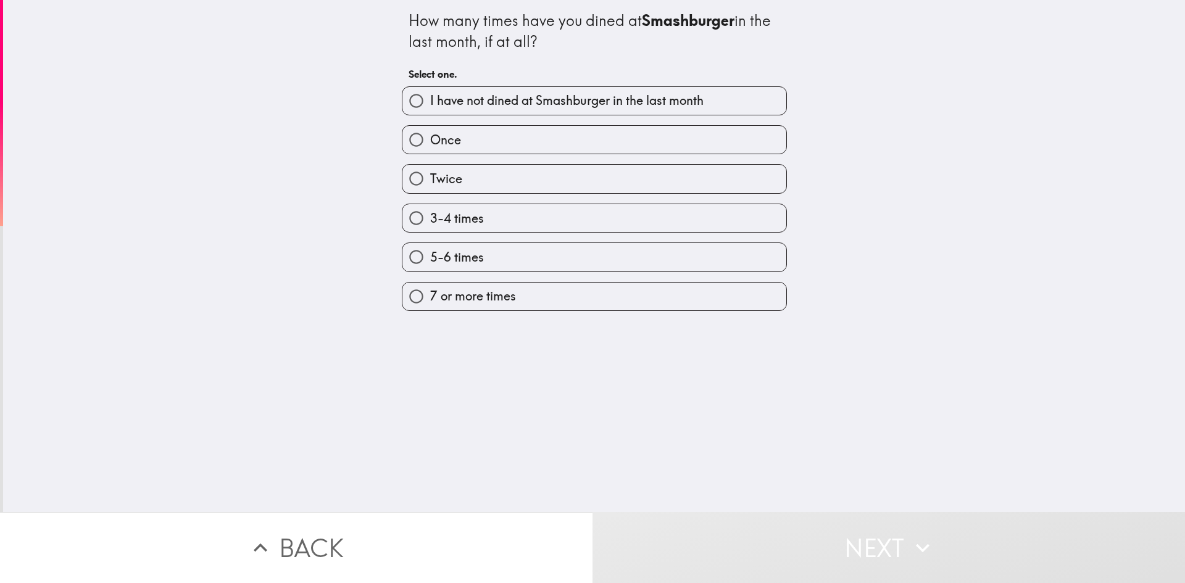
click at [466, 180] on label "Twice" at bounding box center [595, 179] width 384 height 28
click at [430, 180] on input "Twice" at bounding box center [417, 179] width 28 height 28
radio input "true"
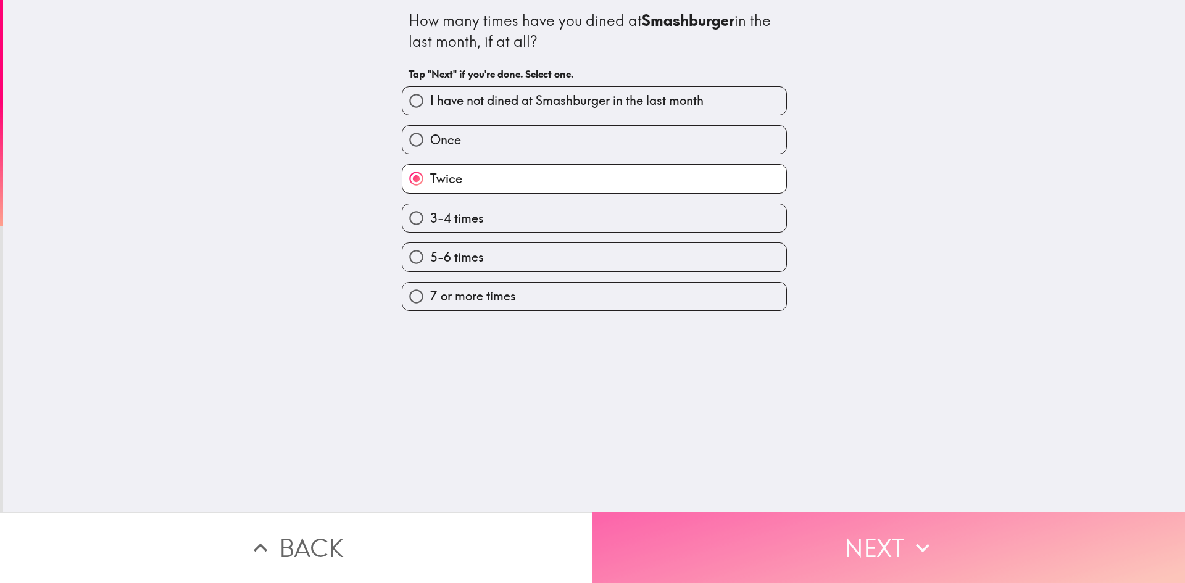
click at [772, 536] on button "Next" at bounding box center [889, 547] width 593 height 71
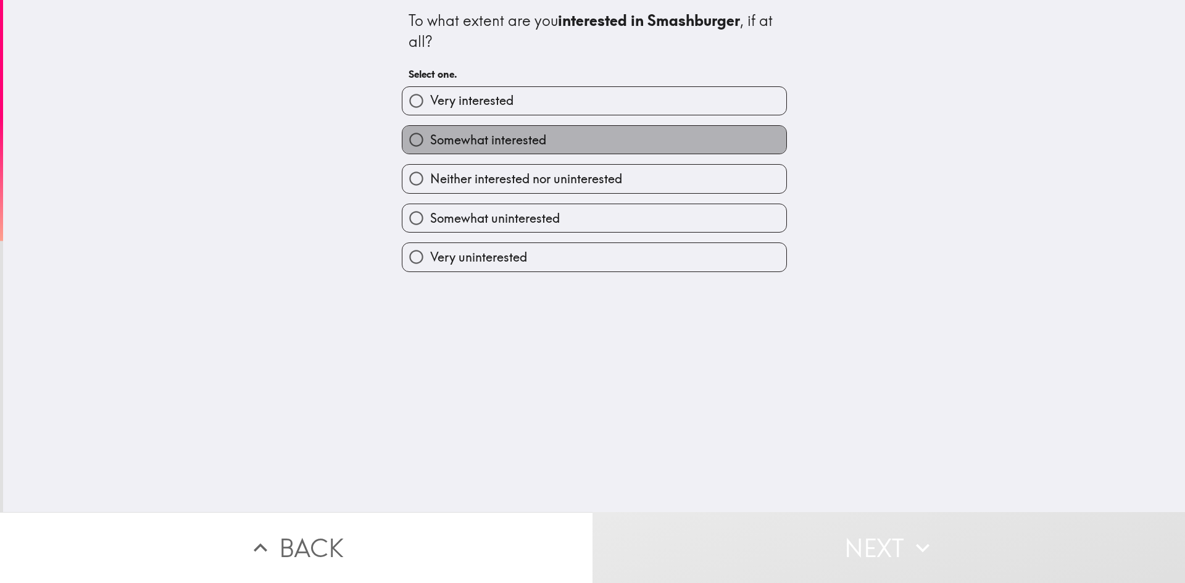
click at [532, 145] on span "Somewhat interested" at bounding box center [488, 139] width 116 height 17
click at [430, 145] on input "Somewhat interested" at bounding box center [417, 140] width 28 height 28
radio input "true"
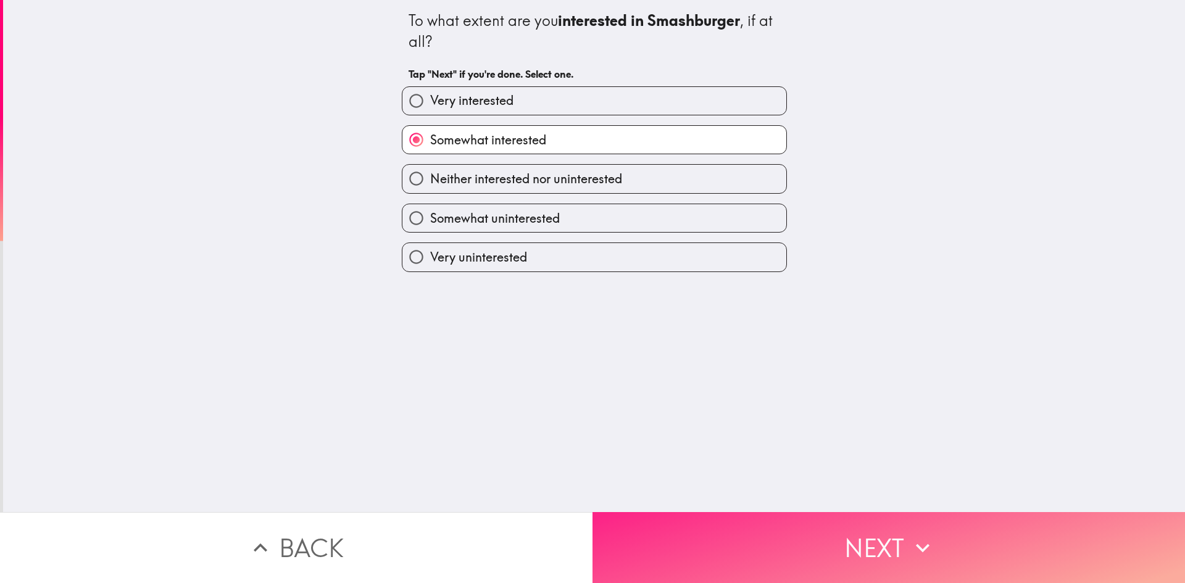
click at [761, 525] on button "Next" at bounding box center [889, 547] width 593 height 71
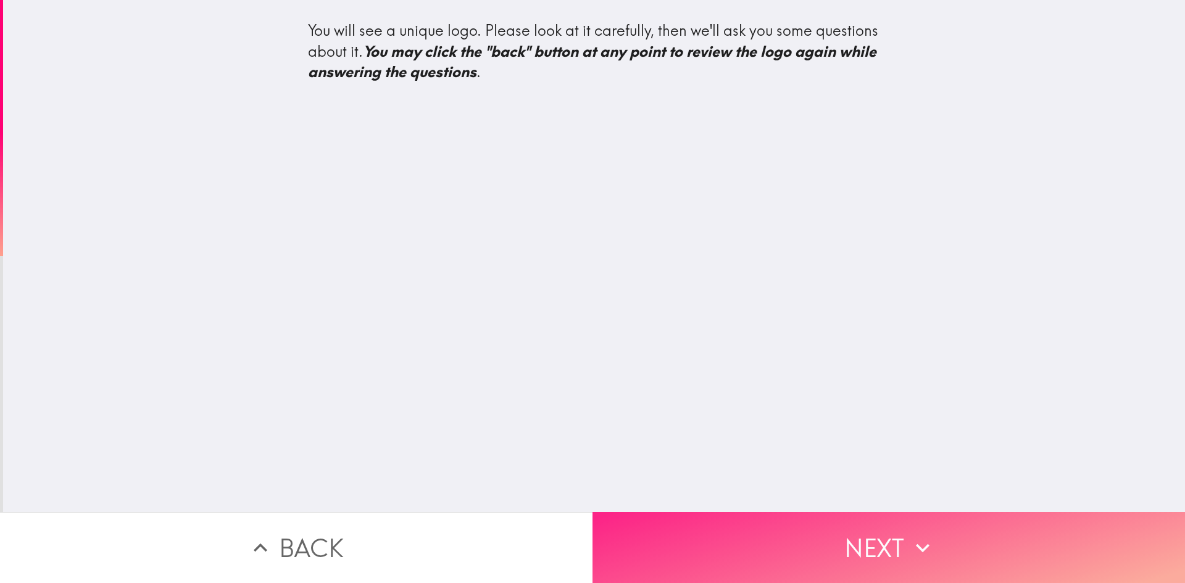
click at [824, 519] on button "Next" at bounding box center [889, 547] width 593 height 71
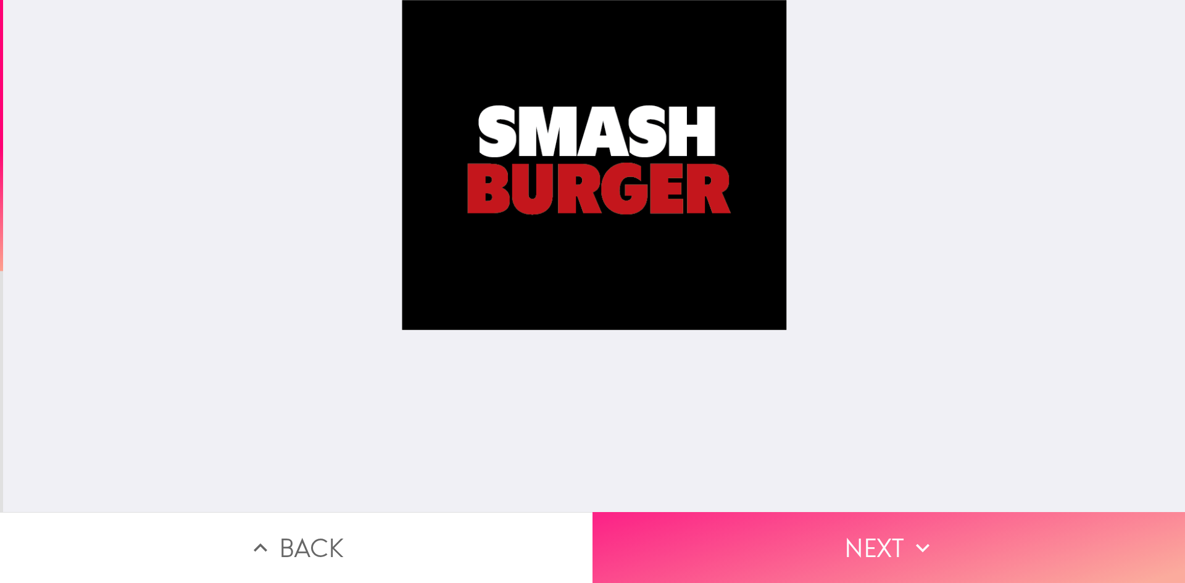
click at [817, 544] on button "Next" at bounding box center [889, 547] width 593 height 71
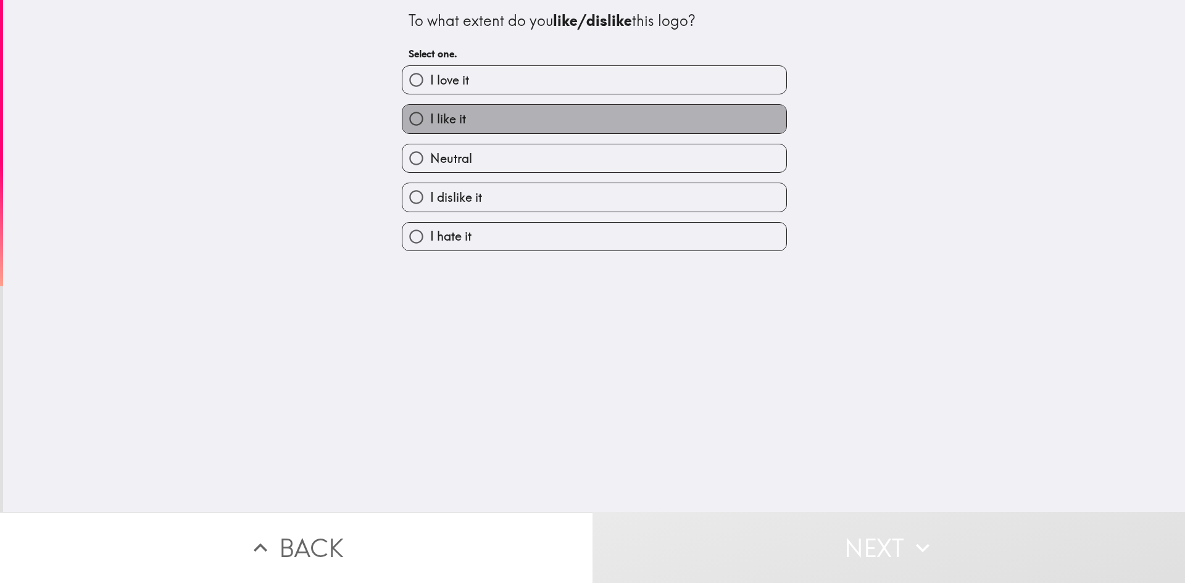
click at [463, 120] on label "I like it" at bounding box center [595, 119] width 384 height 28
click at [430, 120] on input "I like it" at bounding box center [417, 119] width 28 height 28
radio input "true"
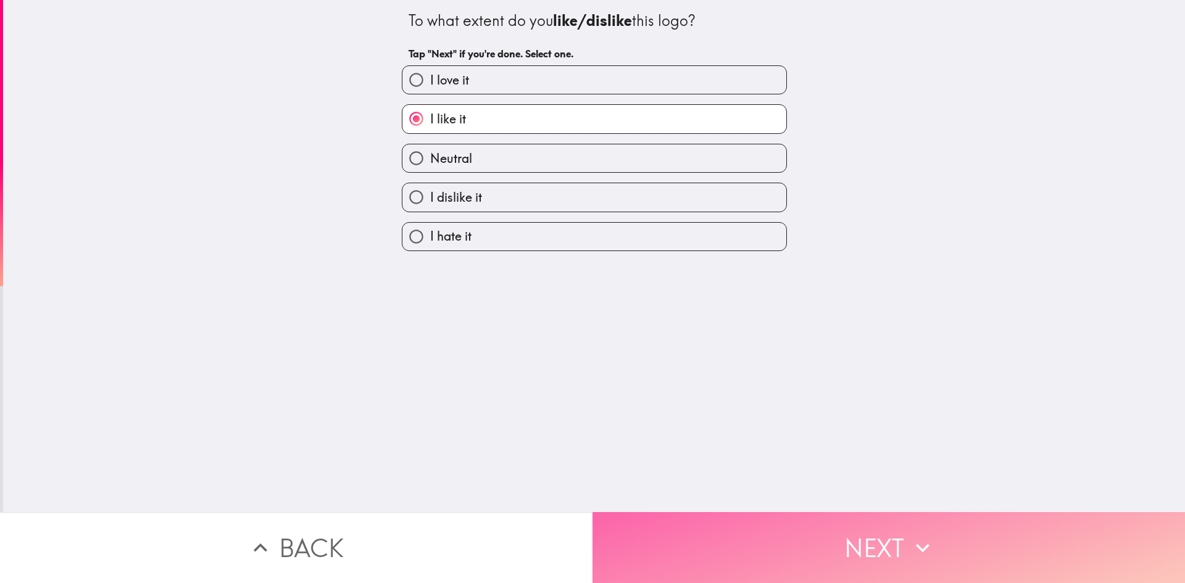
click at [762, 540] on button "Next" at bounding box center [889, 547] width 593 height 71
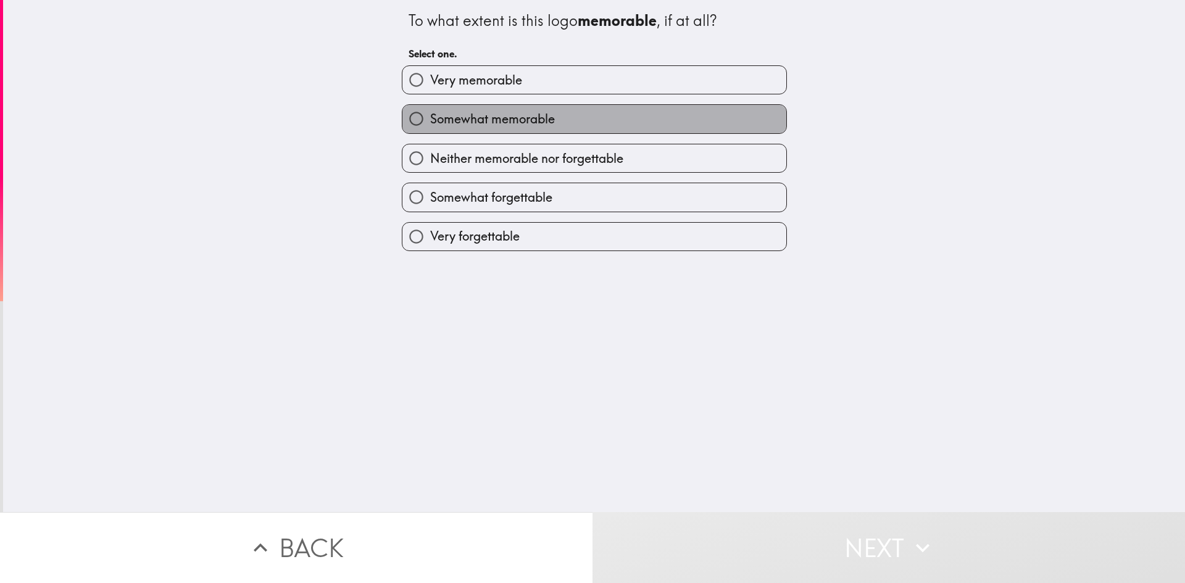
click at [533, 115] on span "Somewhat memorable" at bounding box center [492, 119] width 125 height 17
click at [430, 115] on input "Somewhat memorable" at bounding box center [417, 119] width 28 height 28
radio input "true"
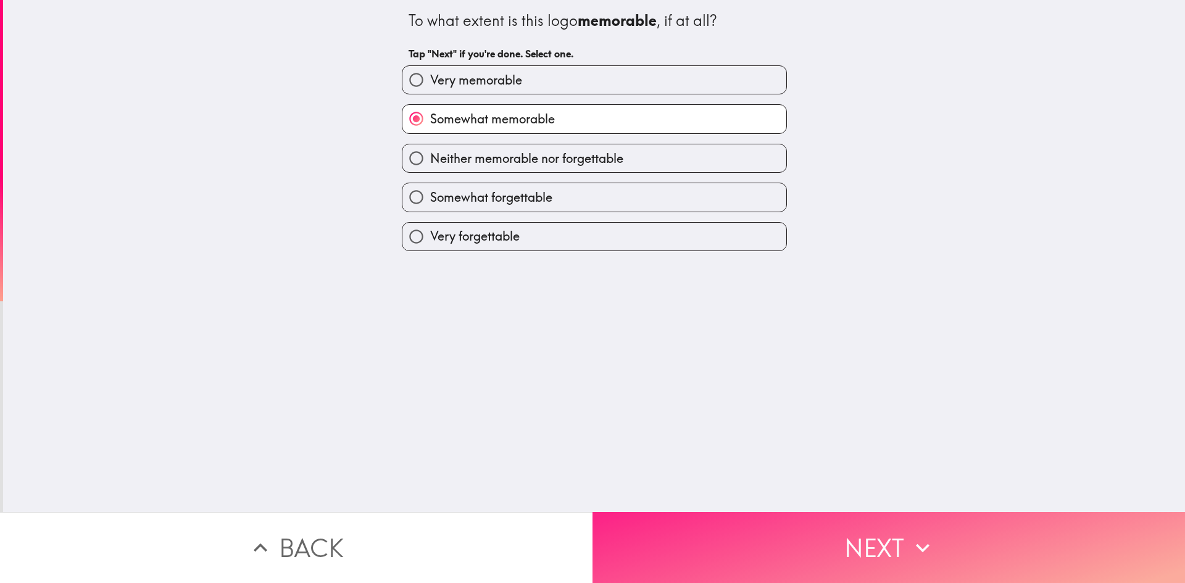
click at [745, 516] on button "Next" at bounding box center [889, 547] width 593 height 71
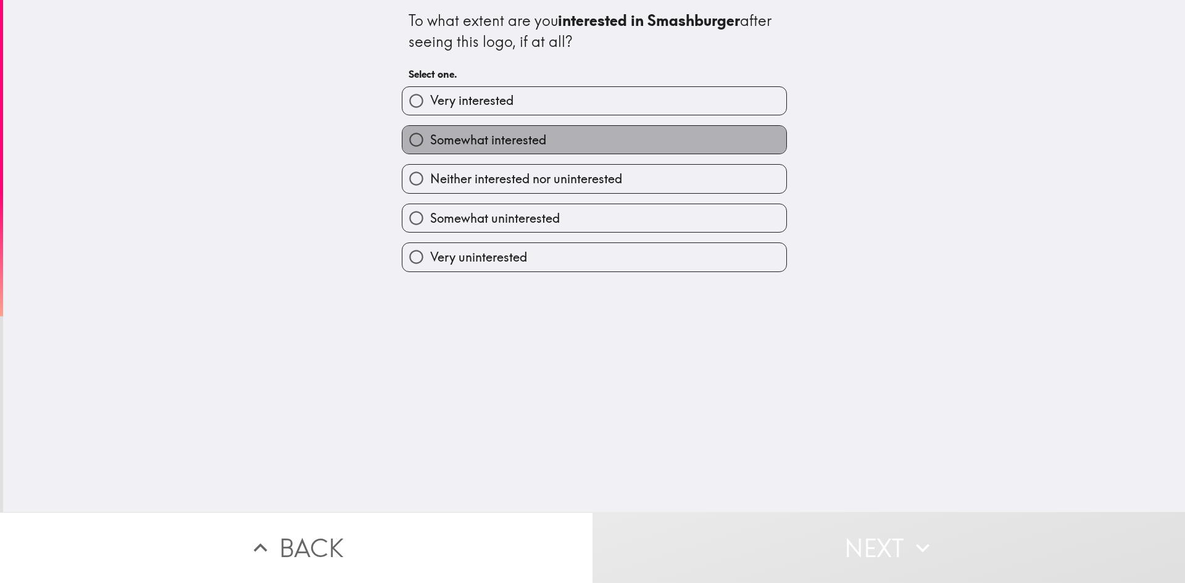
click at [507, 138] on span "Somewhat interested" at bounding box center [488, 139] width 116 height 17
click at [430, 138] on input "Somewhat interested" at bounding box center [417, 140] width 28 height 28
radio input "true"
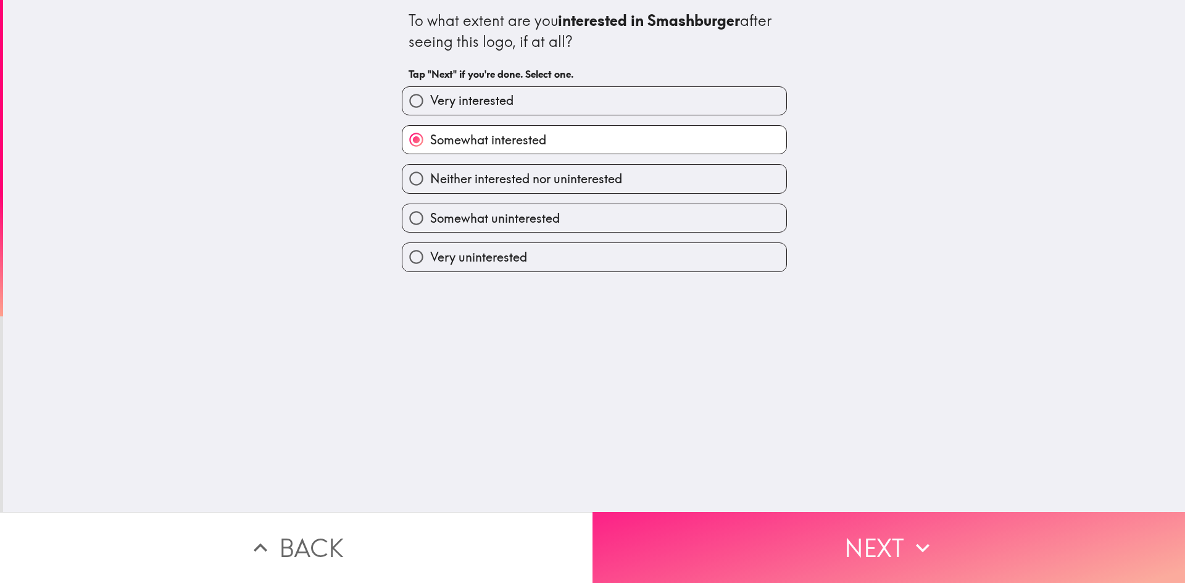
click at [756, 523] on button "Next" at bounding box center [889, 547] width 593 height 71
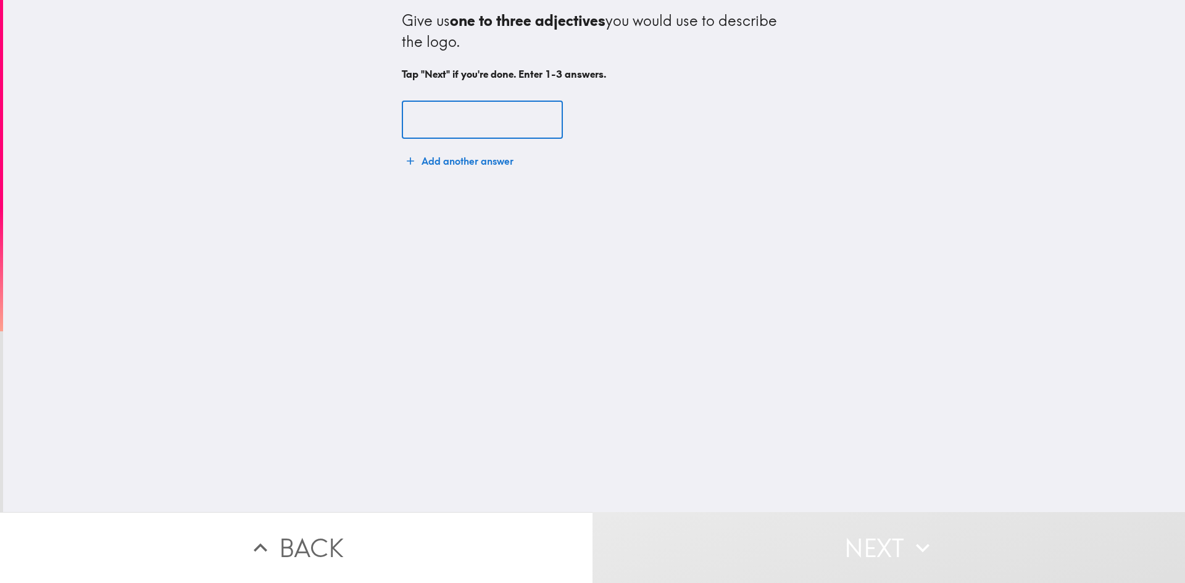
click at [442, 122] on input "text" at bounding box center [482, 120] width 161 height 38
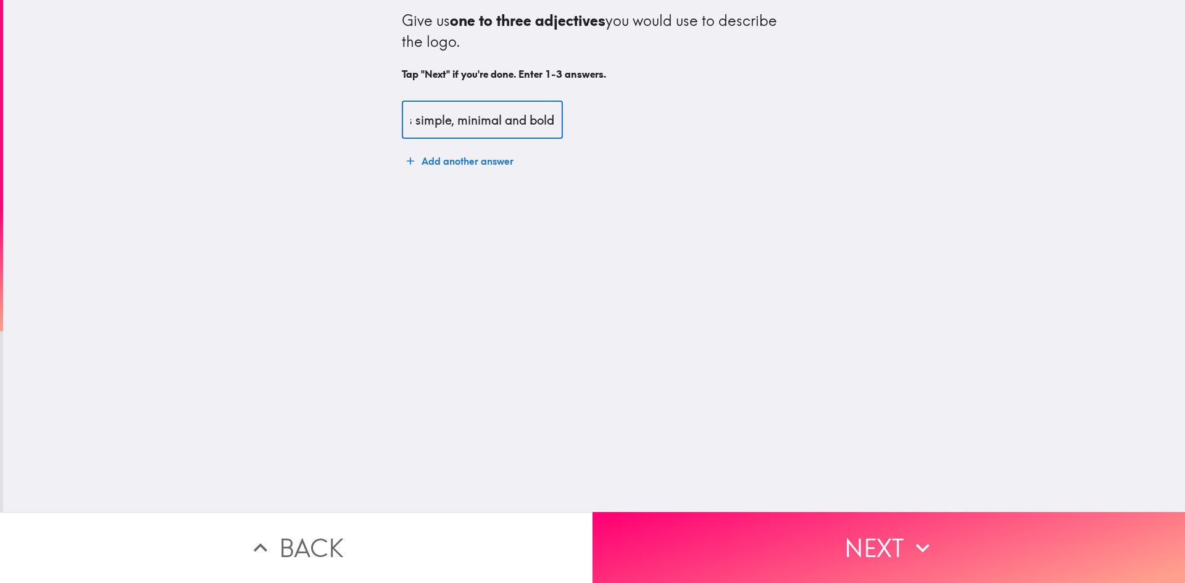
scroll to position [0, 74]
type input "this logo is simple, minimal and bold"
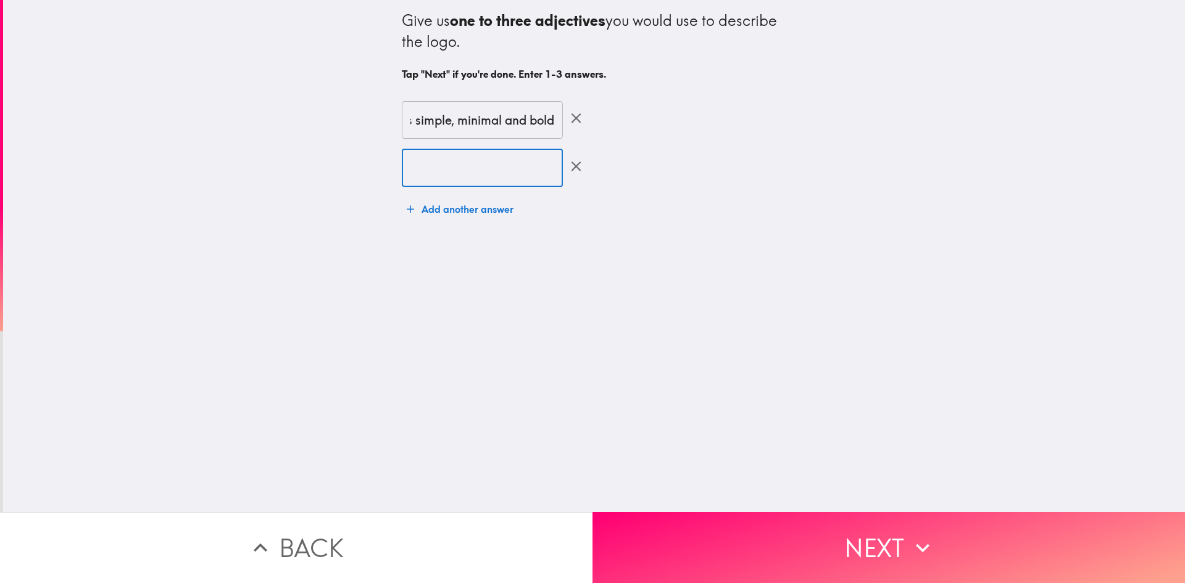
scroll to position [0, 0]
type input "I like it's simplicity"
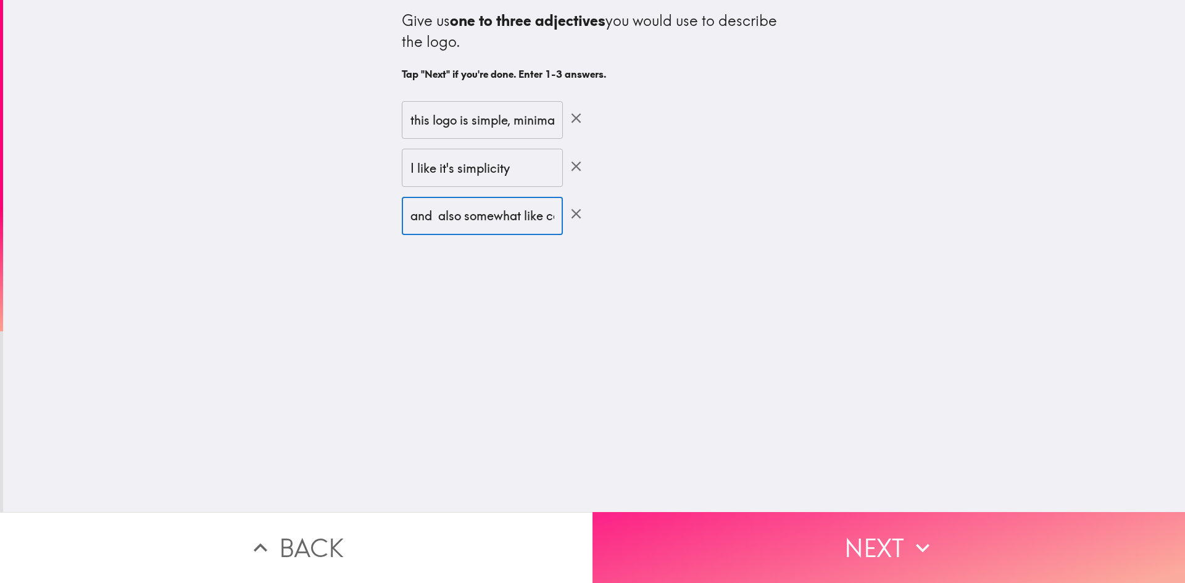
type input "and also somewhat like color"
click at [849, 548] on button "Next" at bounding box center [889, 547] width 593 height 71
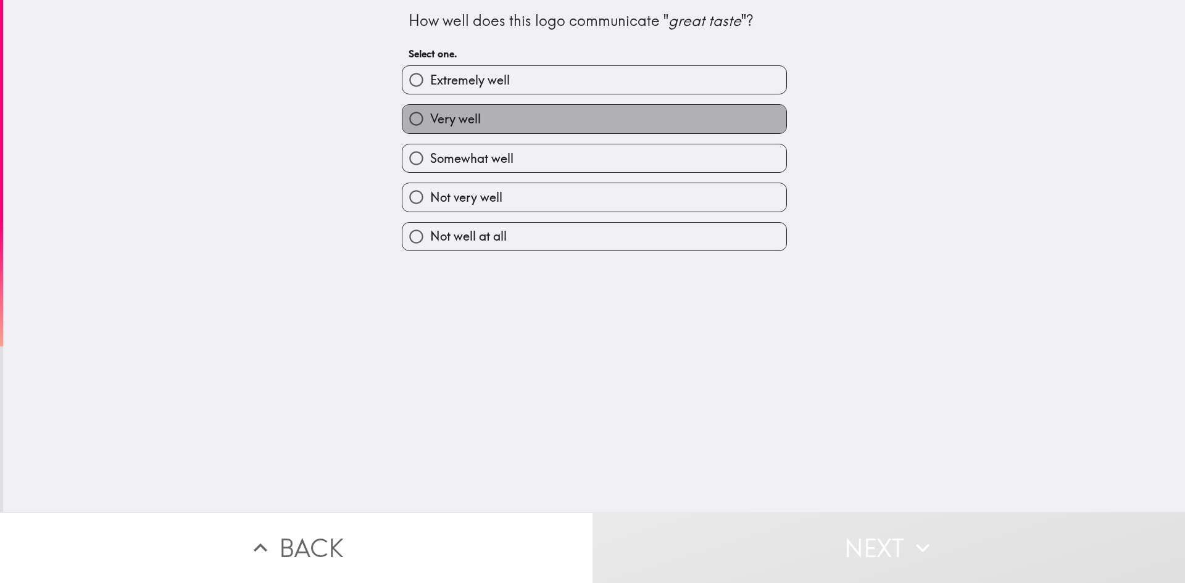
click at [450, 121] on span "Very well" at bounding box center [455, 119] width 51 height 17
click at [430, 121] on input "Very well" at bounding box center [417, 119] width 28 height 28
radio input "true"
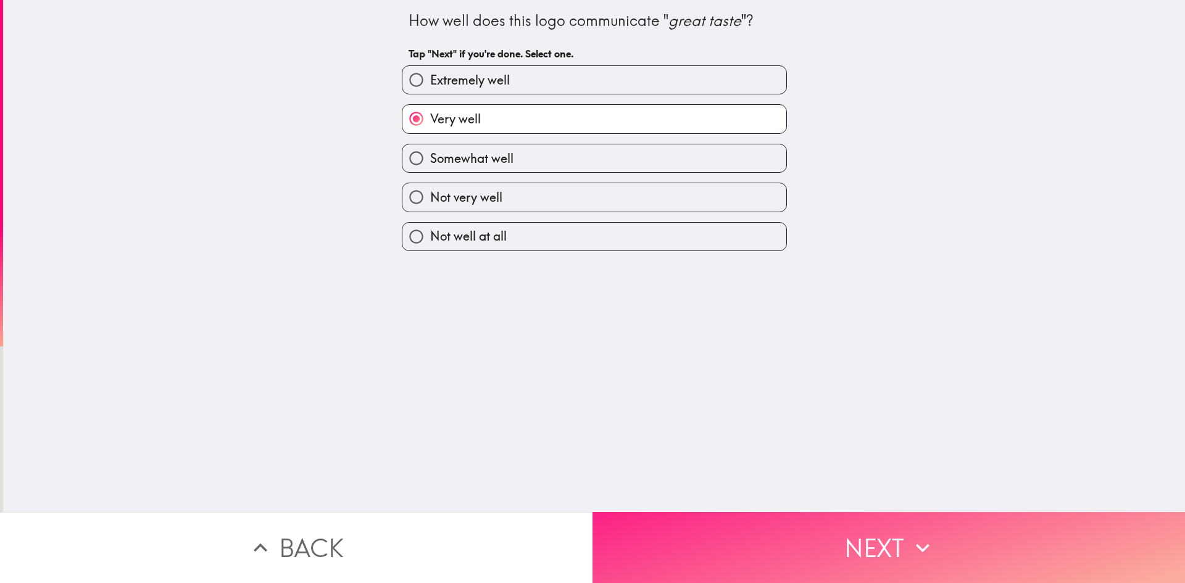
click at [733, 535] on button "Next" at bounding box center [889, 547] width 593 height 71
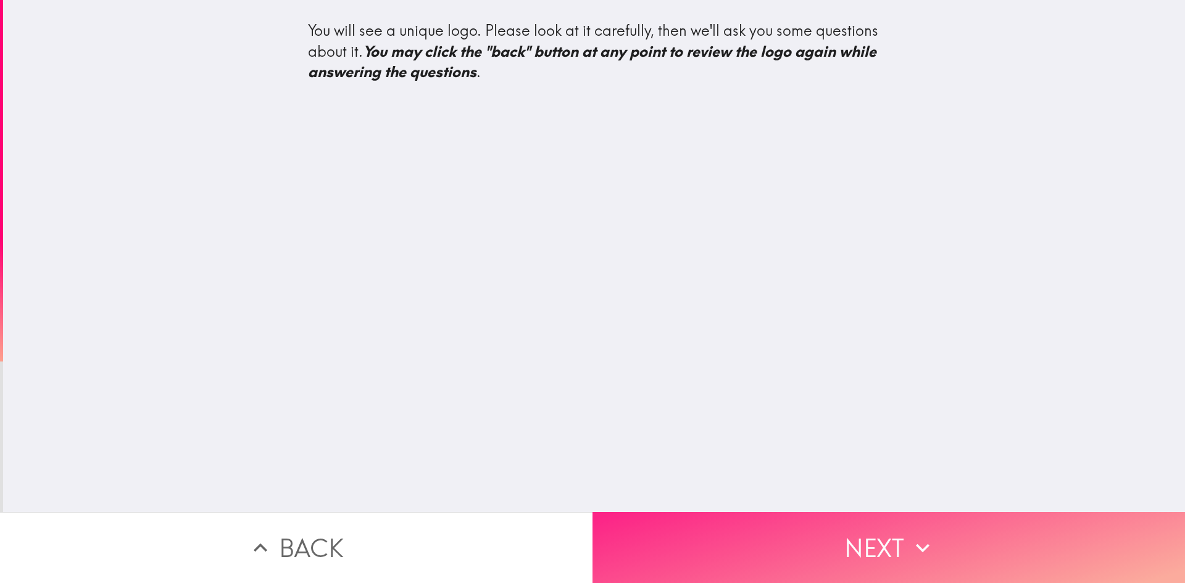
click at [857, 537] on button "Next" at bounding box center [889, 547] width 593 height 71
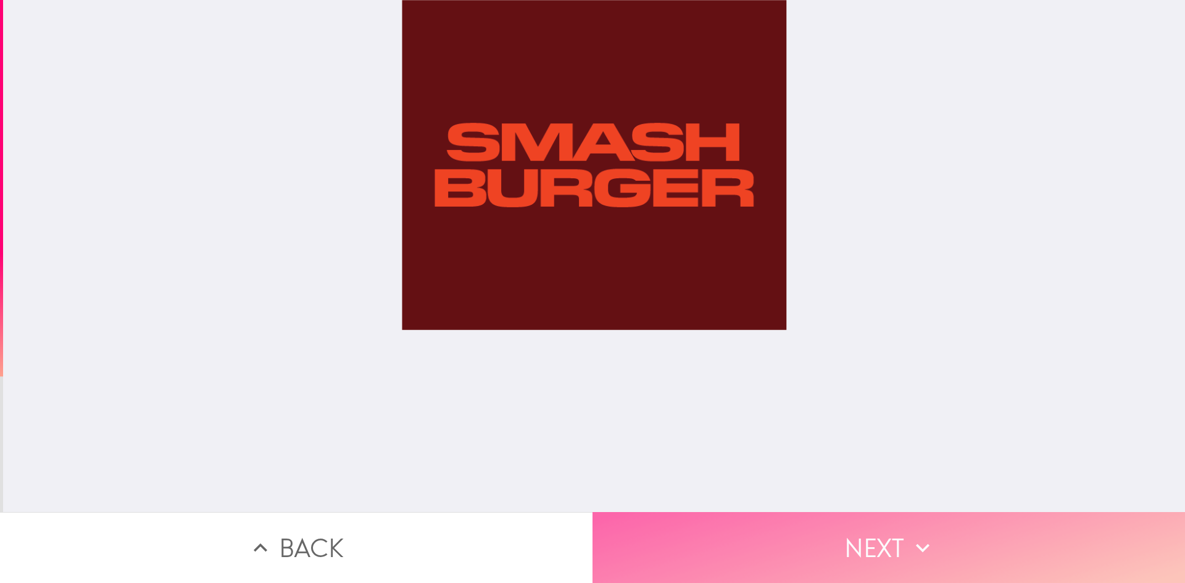
click at [851, 530] on button "Next" at bounding box center [889, 547] width 593 height 71
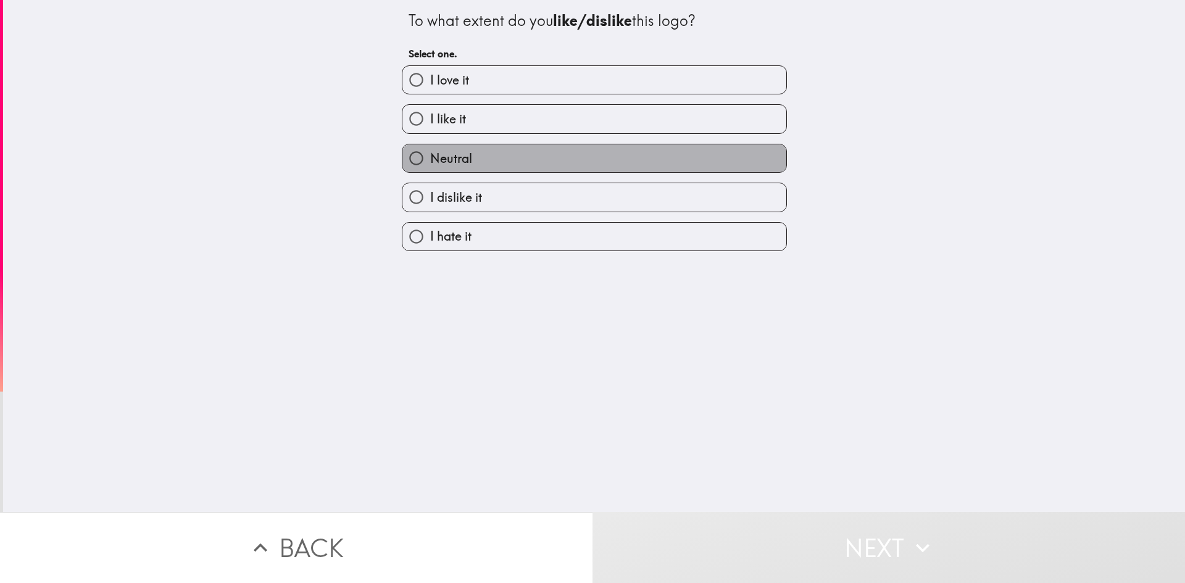
click at [501, 158] on label "Neutral" at bounding box center [595, 158] width 384 height 28
click at [430, 158] on input "Neutral" at bounding box center [417, 158] width 28 height 28
radio input "true"
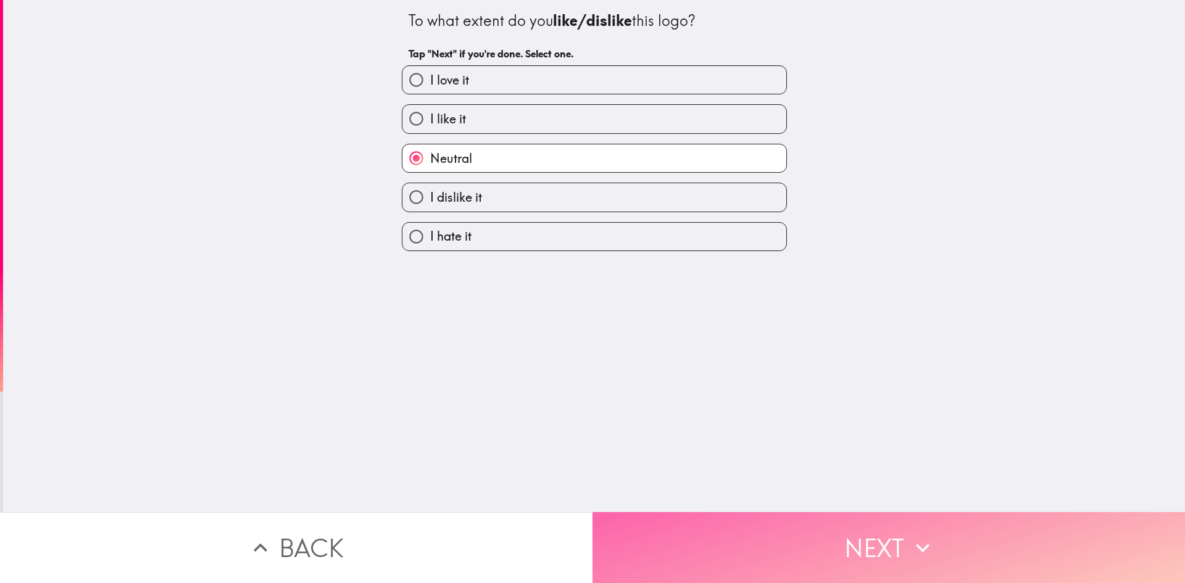
click at [793, 543] on button "Next" at bounding box center [889, 547] width 593 height 71
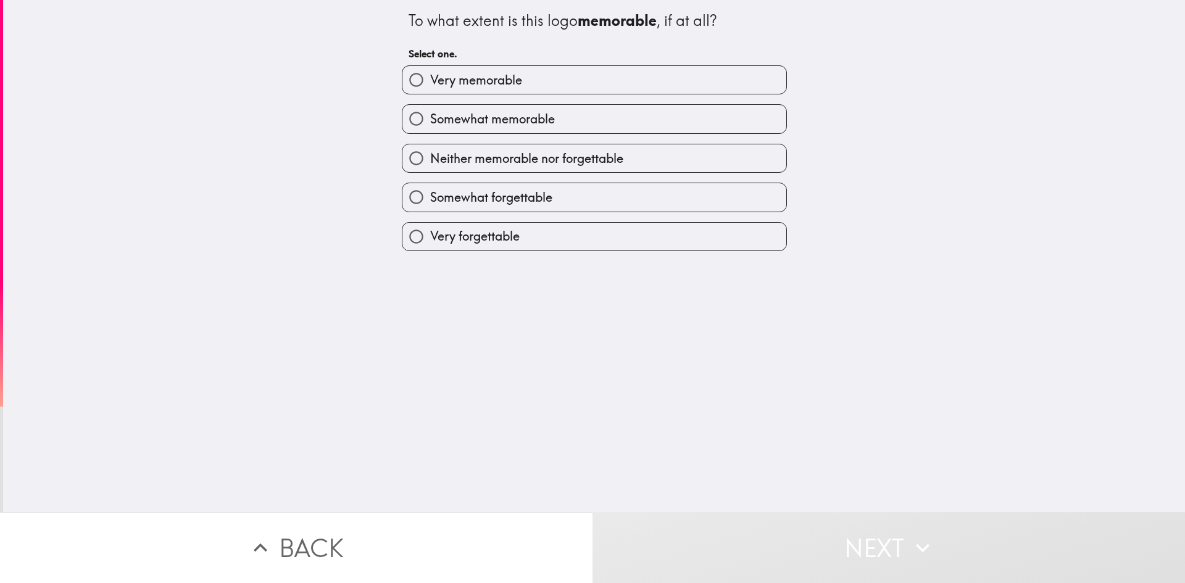
click at [501, 196] on span "Somewhat forgettable" at bounding box center [491, 197] width 122 height 17
click at [430, 196] on input "Somewhat forgettable" at bounding box center [417, 197] width 28 height 28
radio input "true"
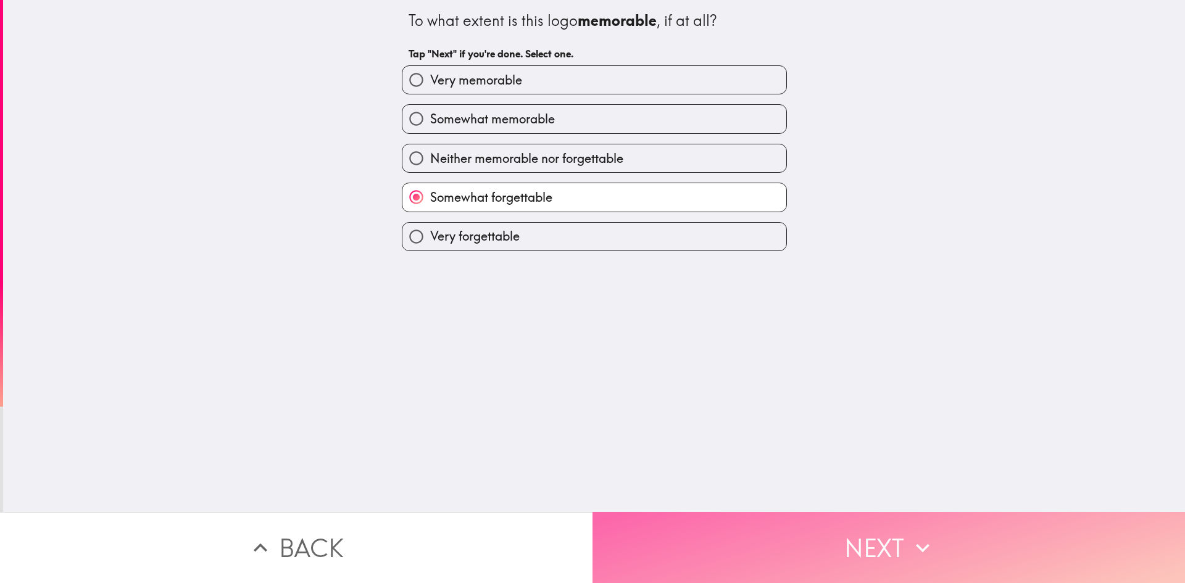
click at [772, 524] on button "Next" at bounding box center [889, 547] width 593 height 71
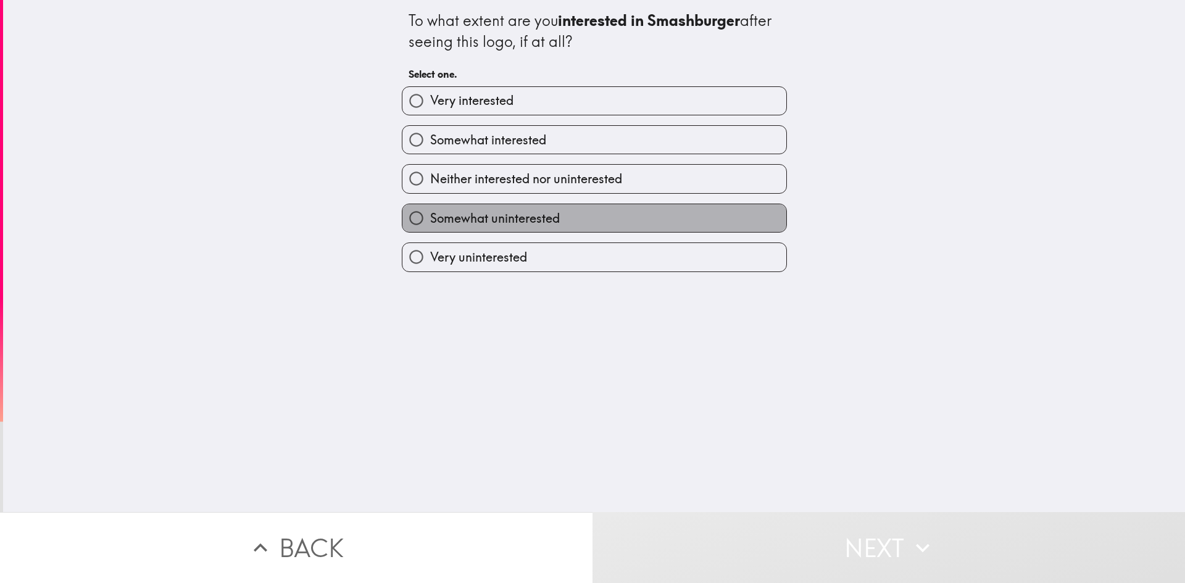
click at [468, 220] on span "Somewhat uninterested" at bounding box center [495, 218] width 130 height 17
click at [430, 220] on input "Somewhat uninterested" at bounding box center [417, 218] width 28 height 28
radio input "true"
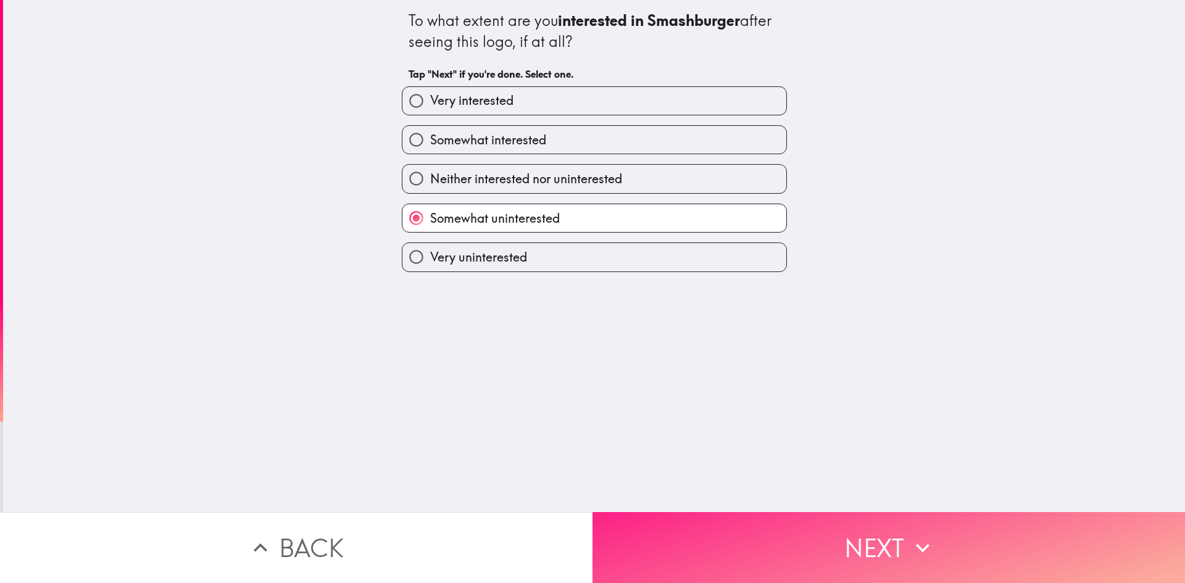
click at [753, 526] on button "Next" at bounding box center [889, 547] width 593 height 71
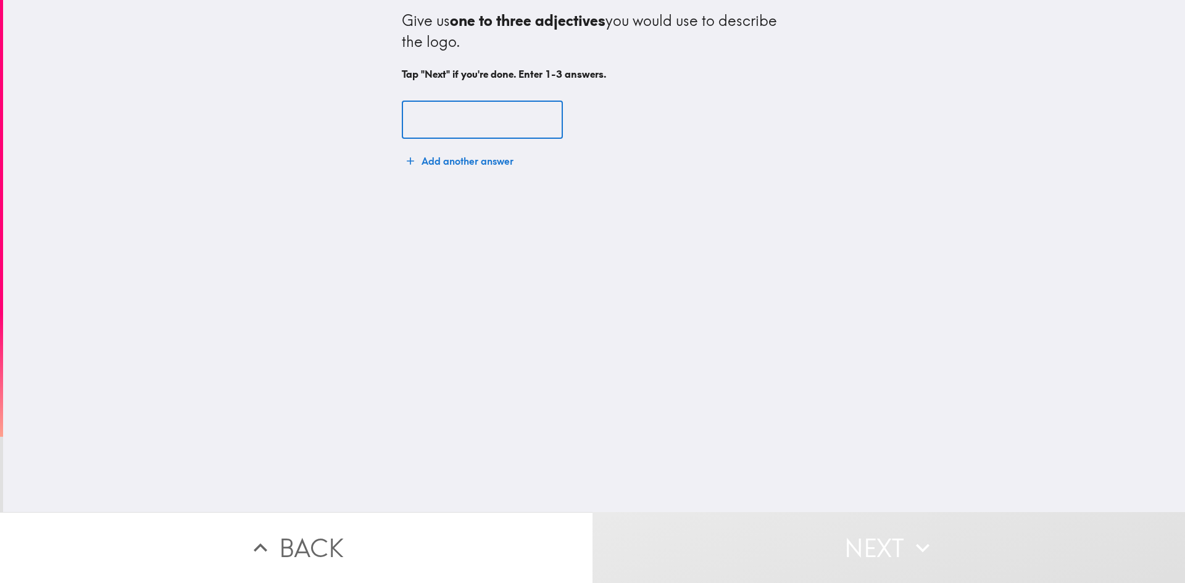
click at [431, 114] on input "text" at bounding box center [482, 120] width 161 height 38
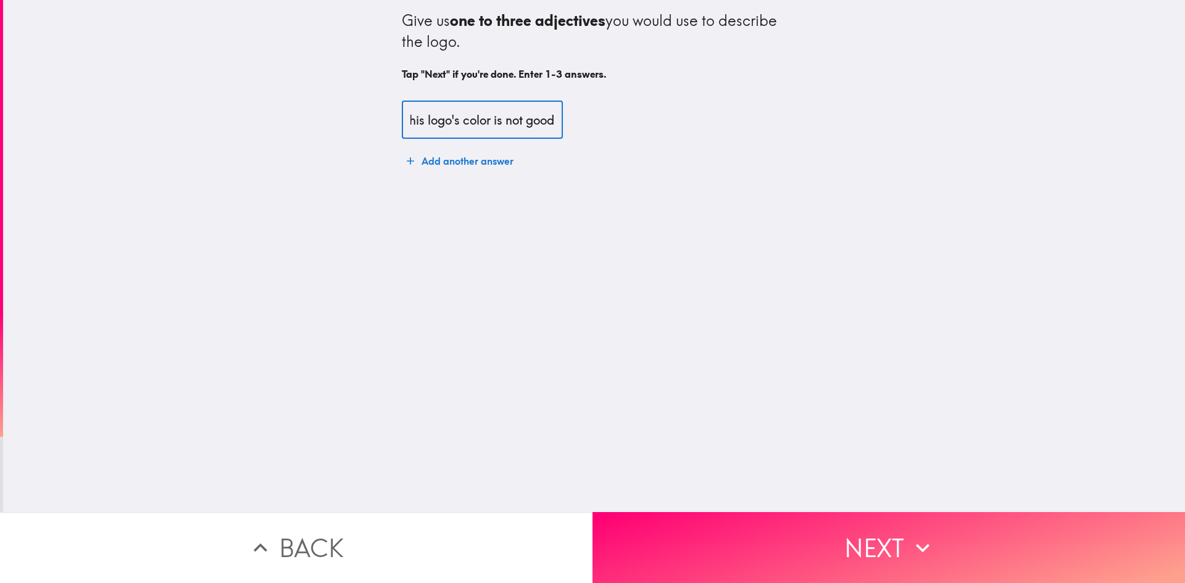
scroll to position [0, 23]
type input "this logo's color is not good"
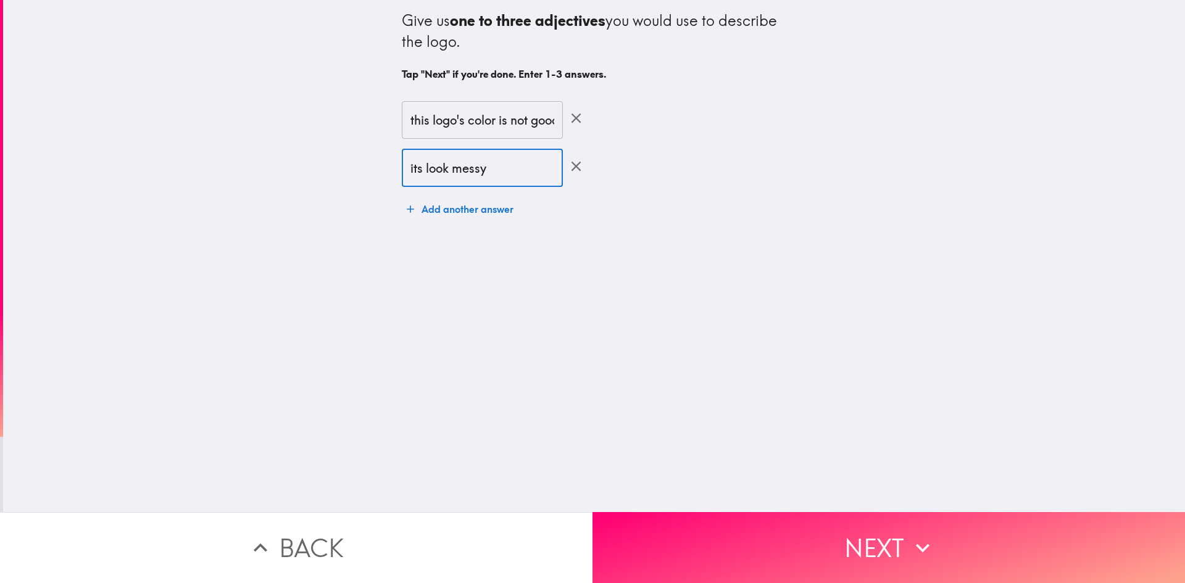
type input "its look messy"
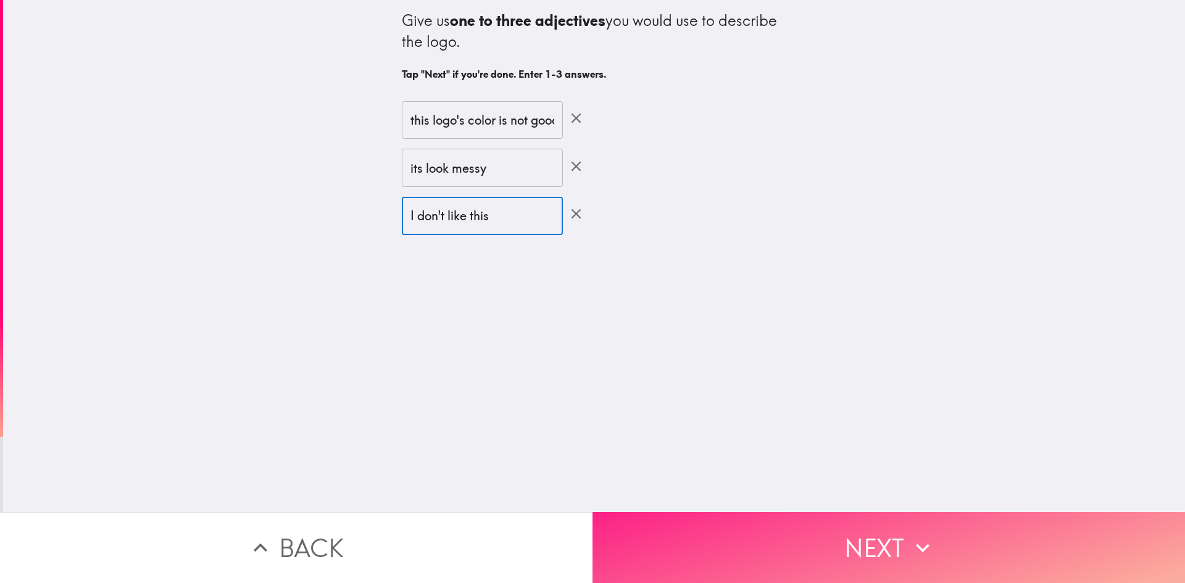
type input "I don't like this"
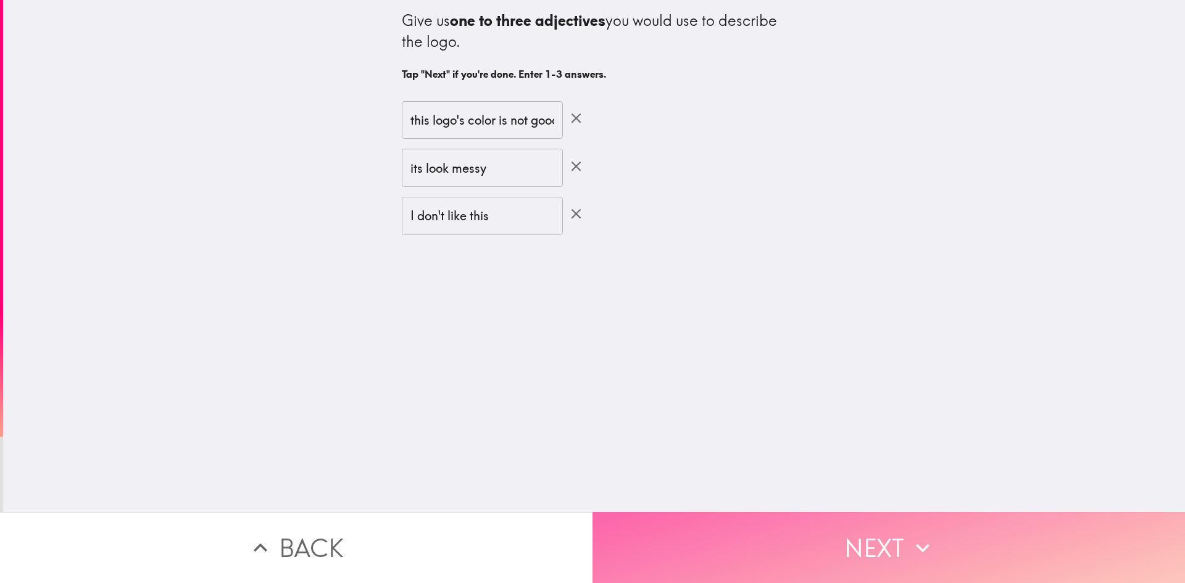
click at [842, 536] on button "Next" at bounding box center [889, 547] width 593 height 71
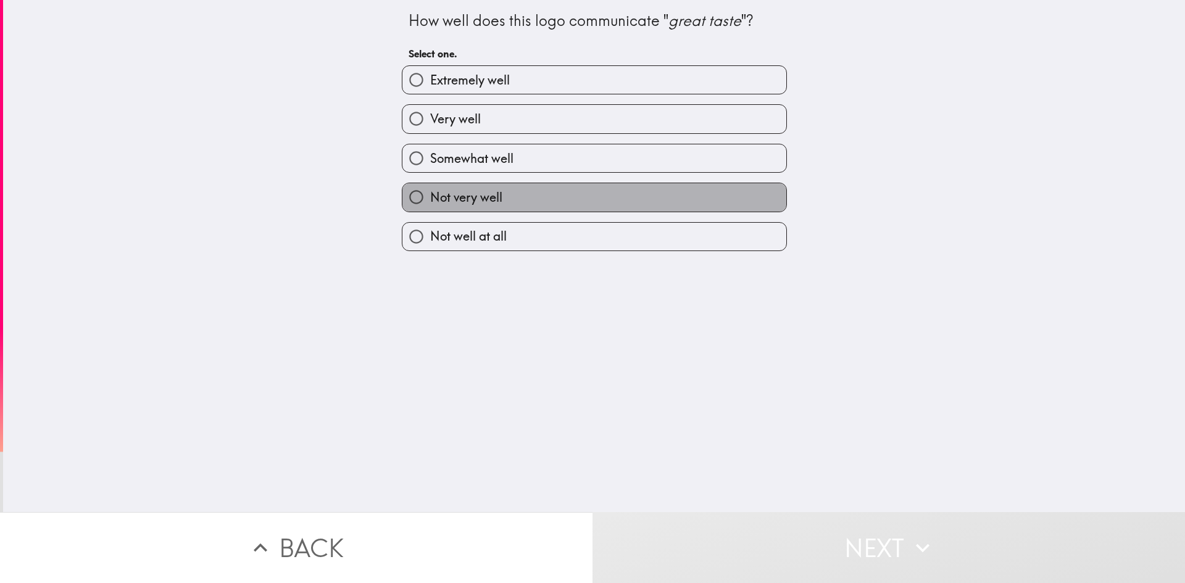
click at [483, 196] on span "Not very well" at bounding box center [466, 197] width 72 height 17
click at [430, 196] on input "Not very well" at bounding box center [417, 197] width 28 height 28
radio input "true"
click at [483, 196] on span "Not very well" at bounding box center [466, 197] width 72 height 17
click at [430, 196] on input "Not very well" at bounding box center [417, 197] width 28 height 28
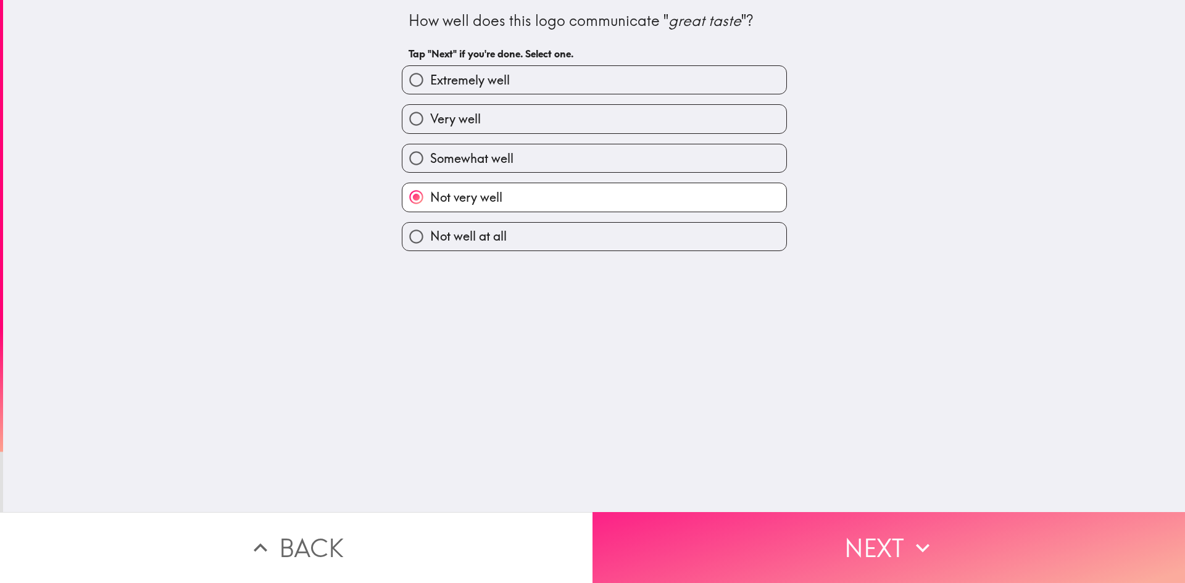
click at [808, 533] on button "Next" at bounding box center [889, 547] width 593 height 71
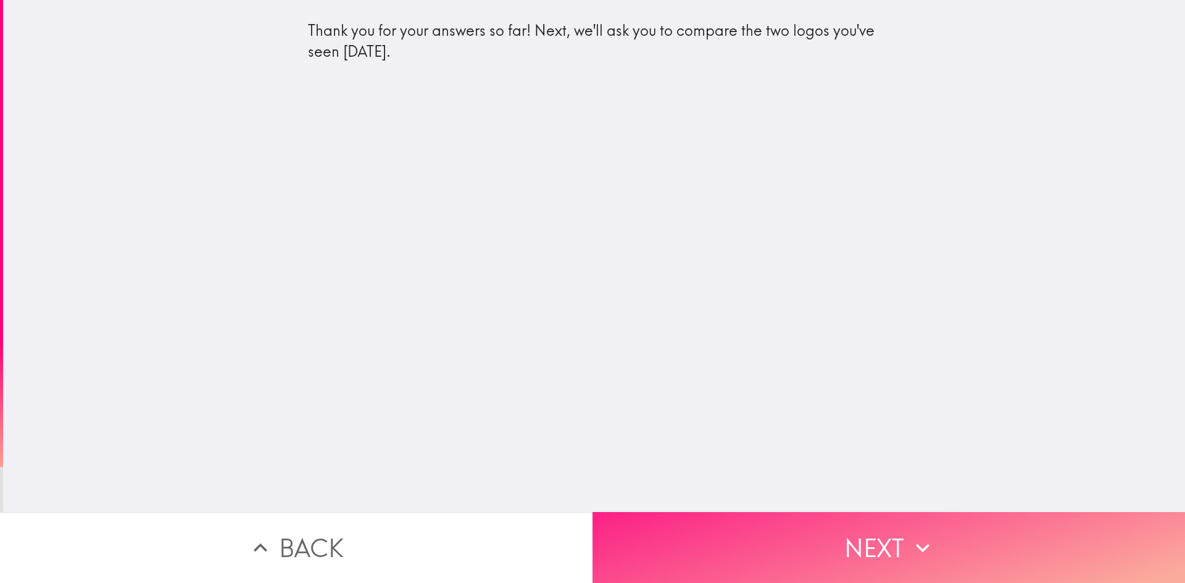
click at [780, 538] on button "Next" at bounding box center [889, 547] width 593 height 71
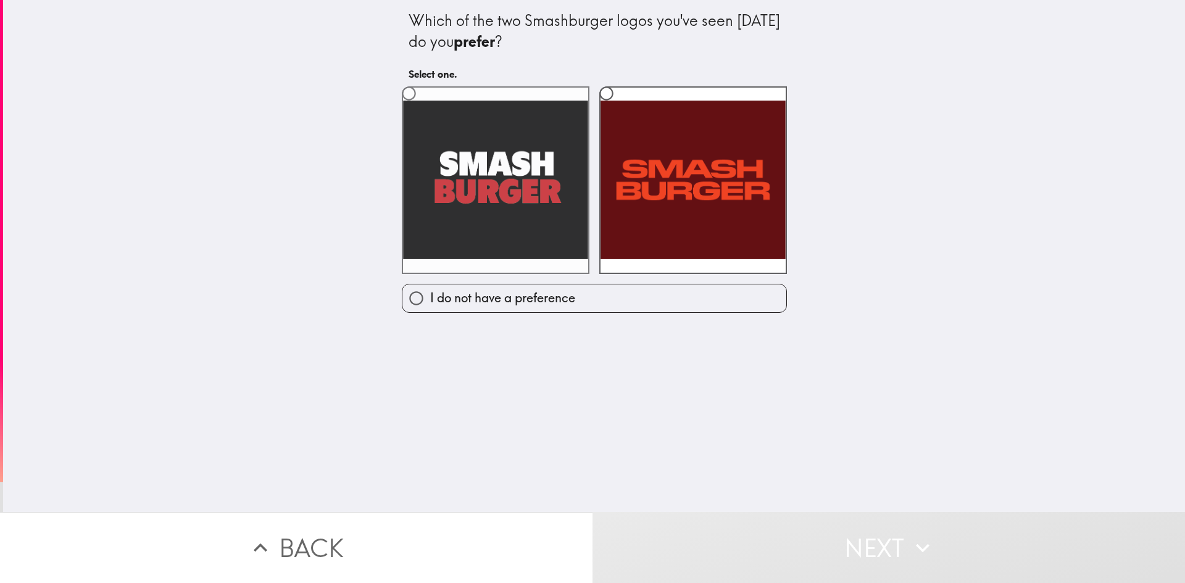
click at [491, 207] on label at bounding box center [496, 180] width 188 height 188
click at [423, 107] on input "radio" at bounding box center [409, 94] width 28 height 28
radio input "true"
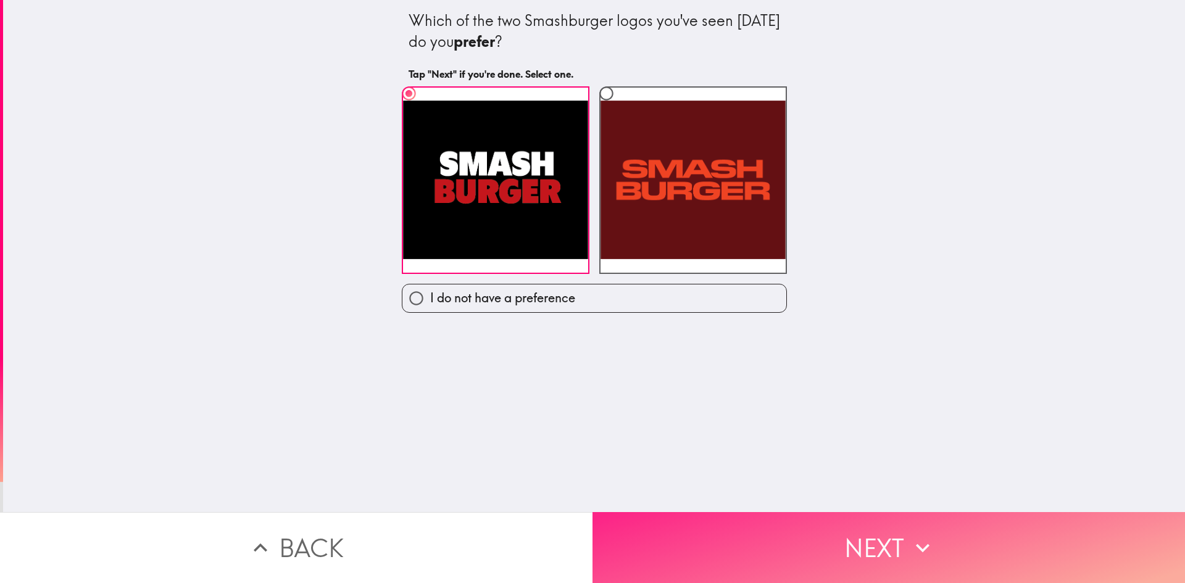
click at [776, 533] on button "Next" at bounding box center [889, 547] width 593 height 71
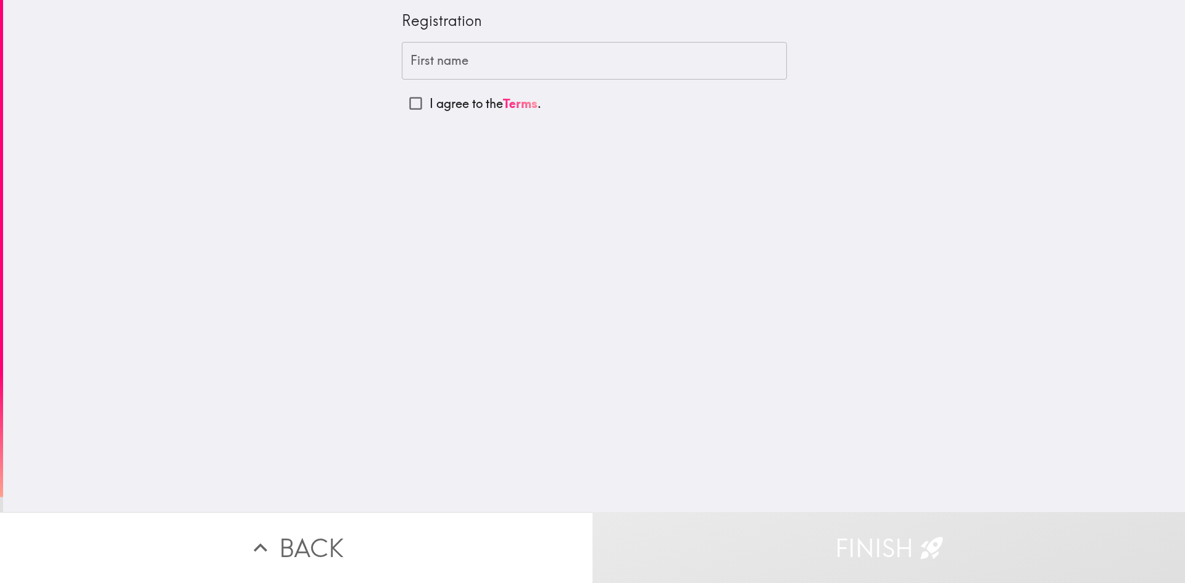
click at [438, 57] on div "First name First name" at bounding box center [594, 61] width 385 height 38
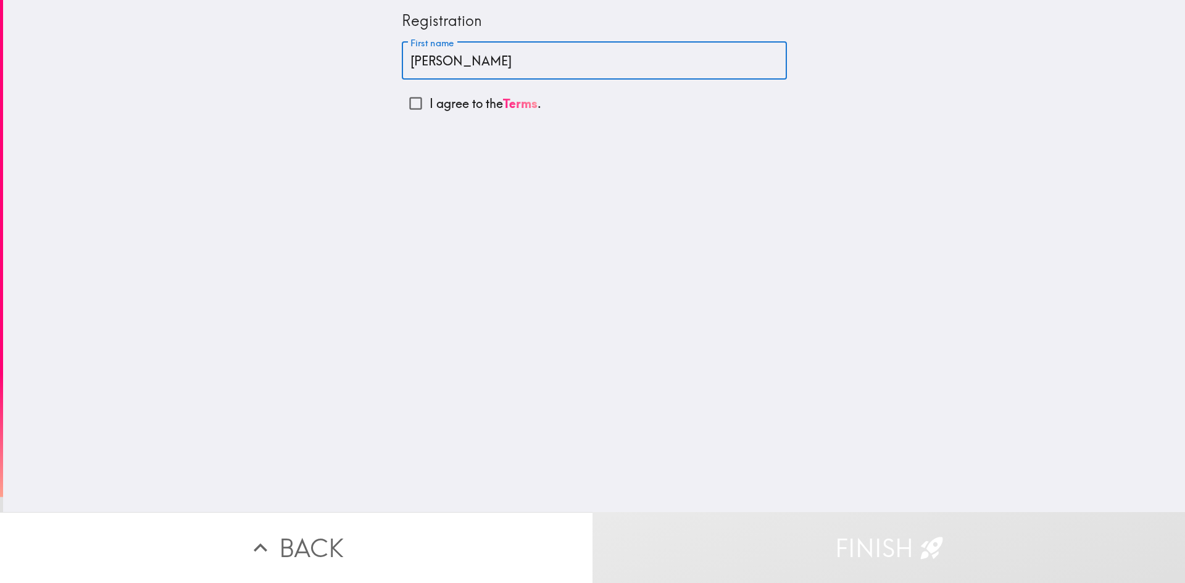
click at [406, 63] on input "[PERSON_NAME]" at bounding box center [594, 61] width 385 height 38
type input "[PERSON_NAME]"
click at [406, 103] on input "I agree to the Terms ." at bounding box center [416, 104] width 28 height 28
checkbox input "true"
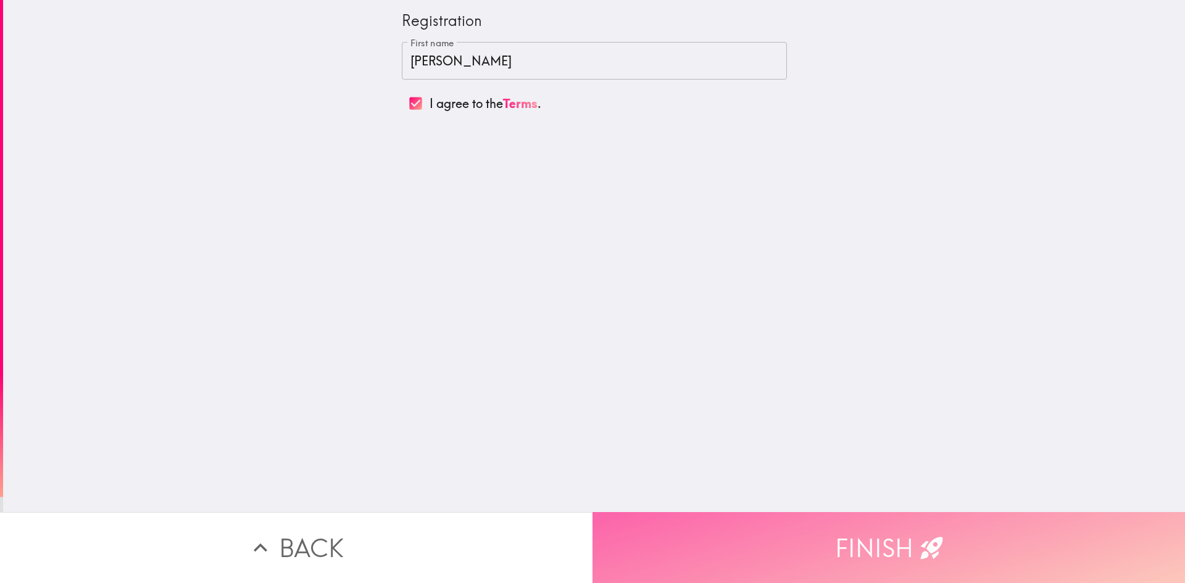
click at [845, 530] on button "Finish" at bounding box center [889, 547] width 593 height 71
